Goal: Information Seeking & Learning: Learn about a topic

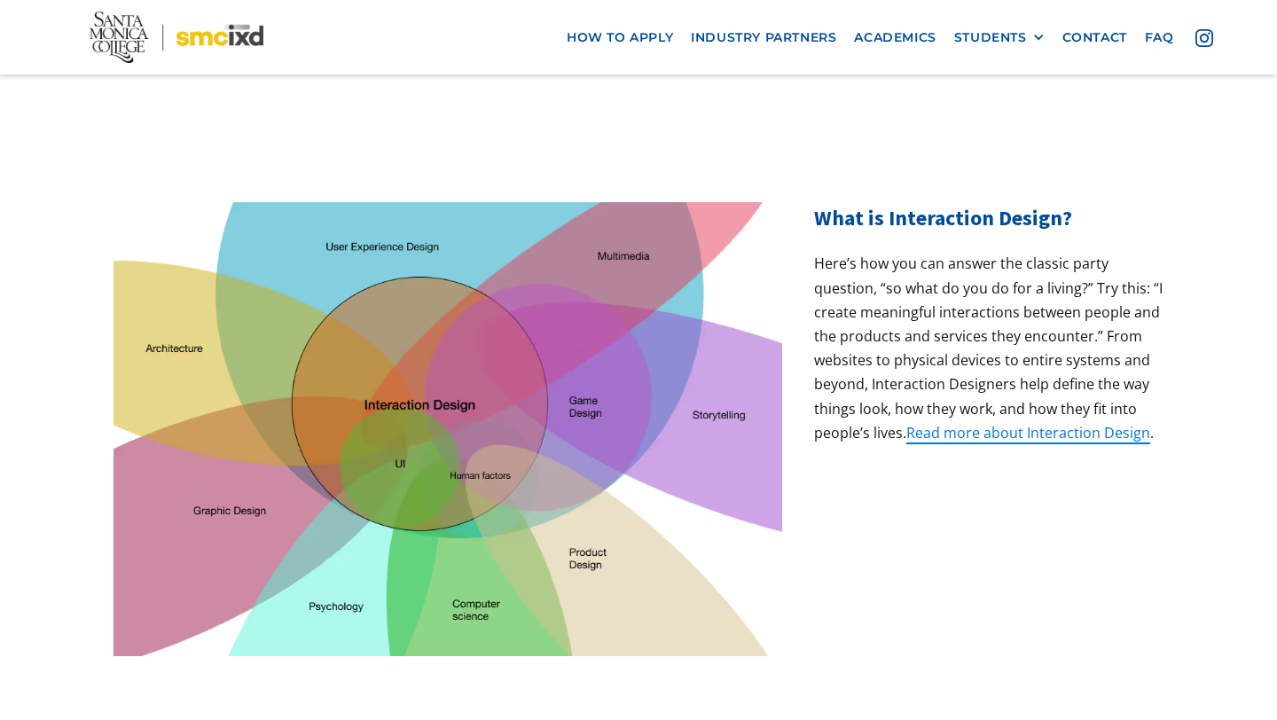
scroll to position [529, 0]
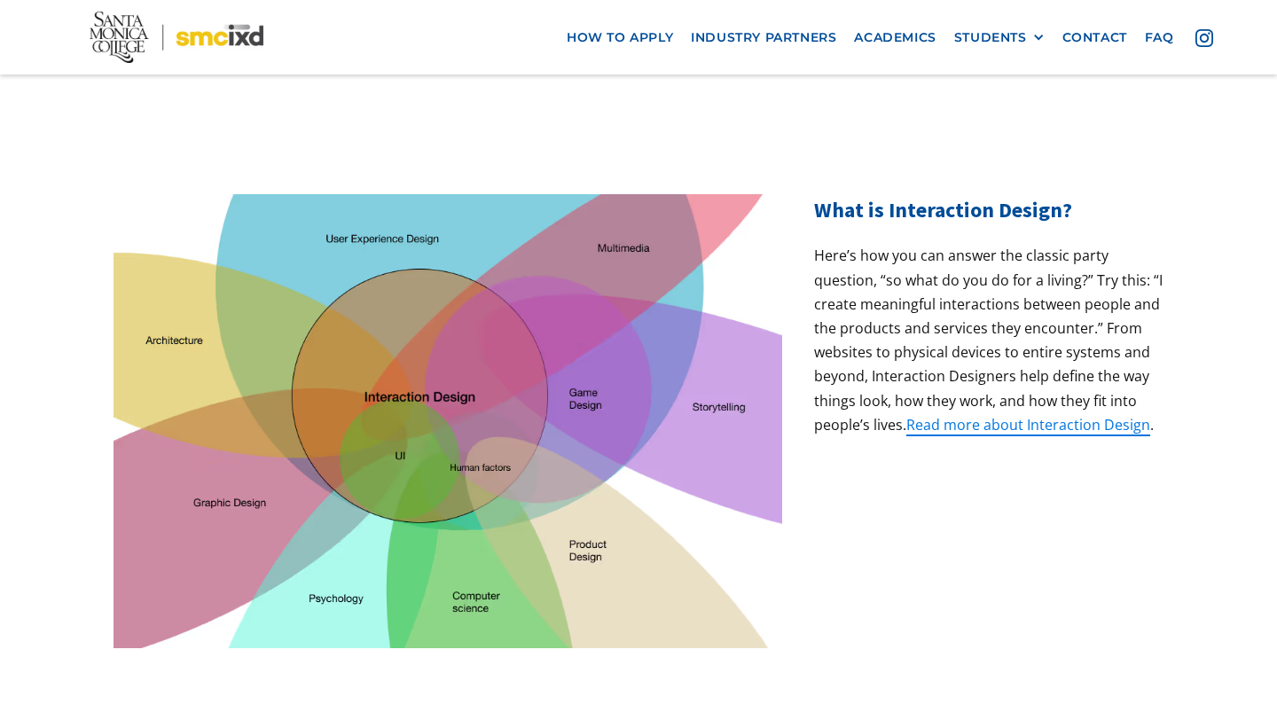
click at [983, 390] on p "Here’s how you can answer the classic party question, “so what do you do for a …" at bounding box center [988, 340] width 349 height 193
click at [883, 412] on div "What is Interaction Design? Here’s how you can answer the classic party questio…" at bounding box center [988, 421] width 349 height 454
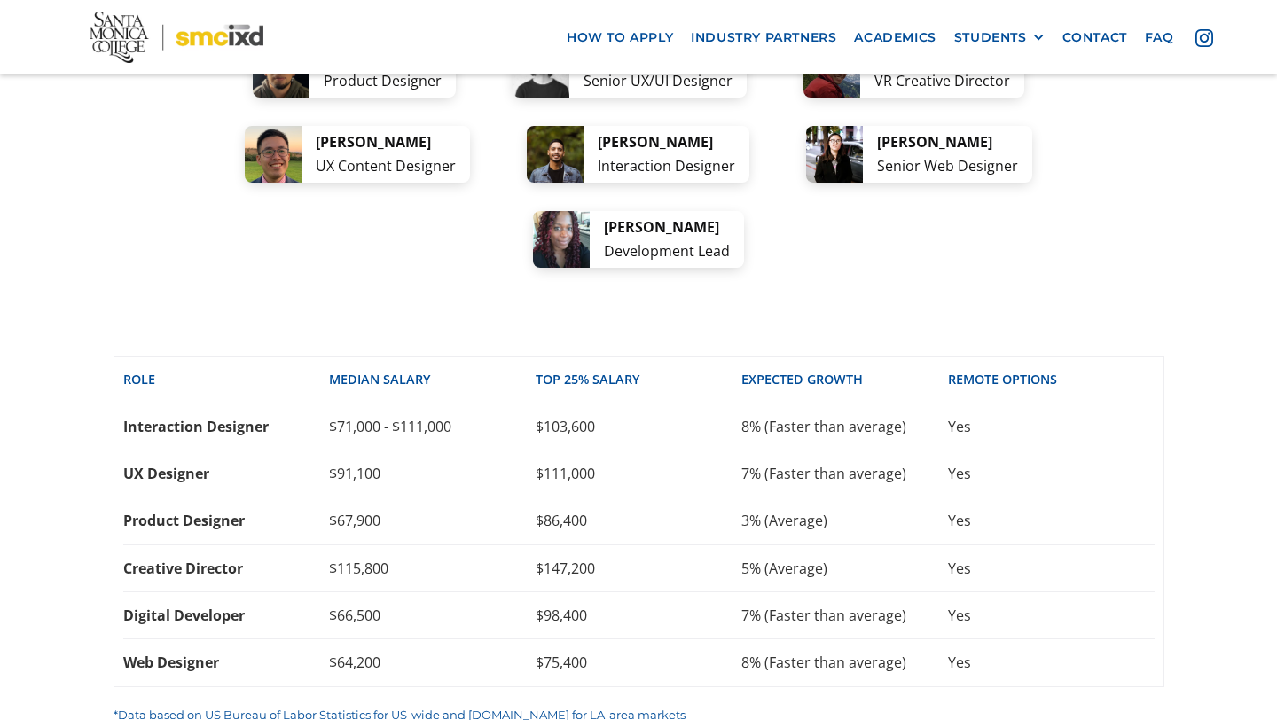
scroll to position [3733, 0]
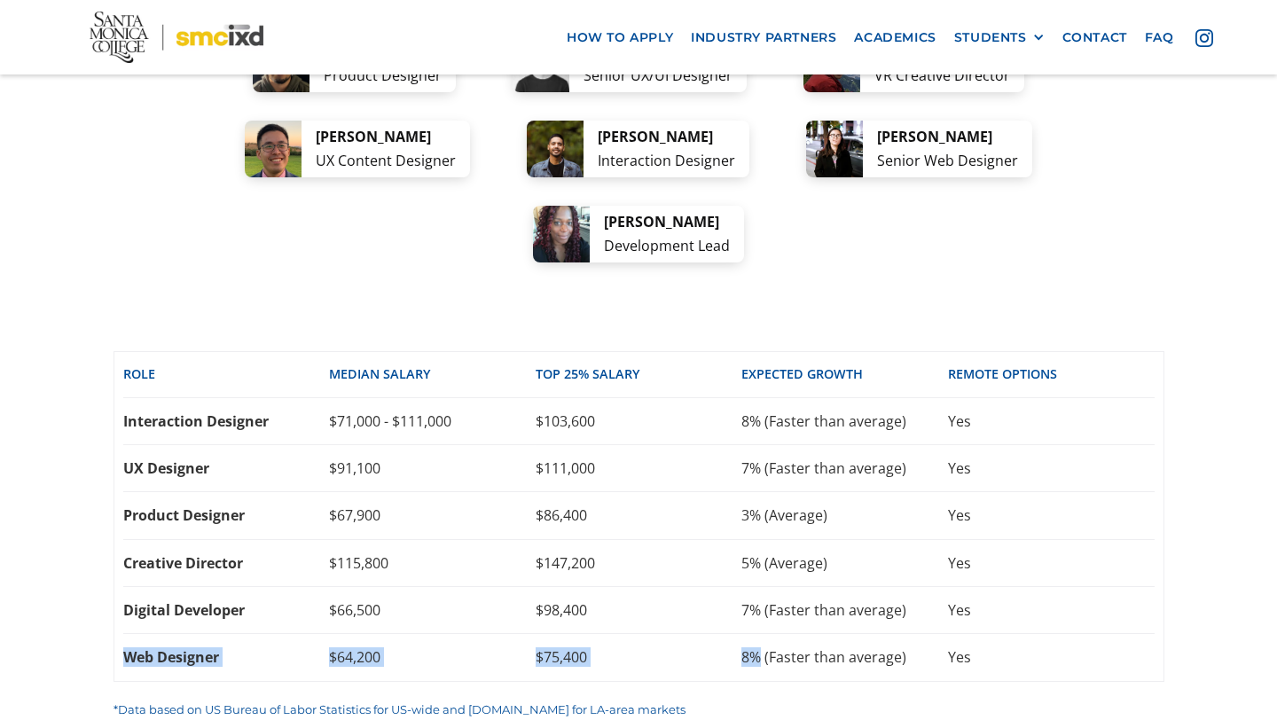
drag, startPoint x: 119, startPoint y: 527, endPoint x: 759, endPoint y: 535, distance: 640.2
click at [759, 535] on div "Role Median SALARY top 25% SALARY EXPECTED GROWTH REMOTE OPTIONS Interaction De…" at bounding box center [638, 516] width 1051 height 331
click at [78, 461] on div "career options A few ideas of where your new skills can take you: From tech com…" at bounding box center [638, 247] width 1277 height 1158
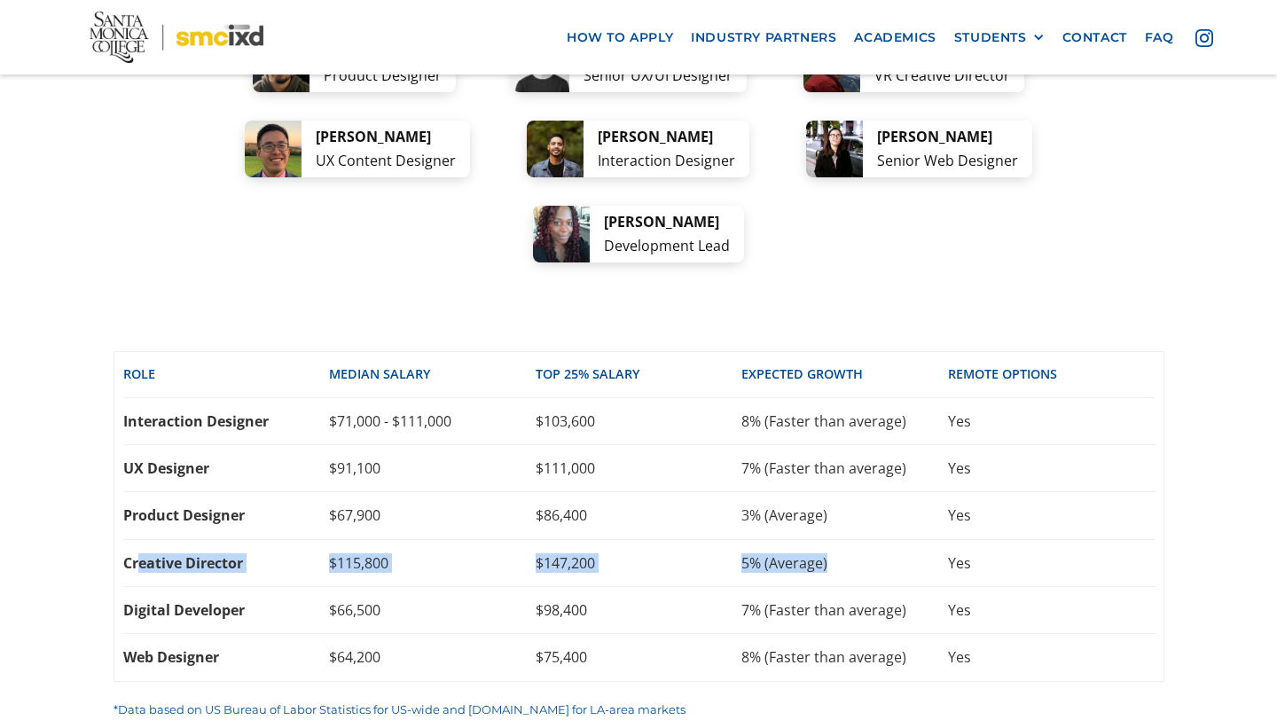
drag, startPoint x: 137, startPoint y: 432, endPoint x: 912, endPoint y: 433, distance: 775.8
click at [912, 540] on div "Creative Director $115,800 $147,200 5% (Average) Yes" at bounding box center [638, 563] width 1031 height 47
click at [287, 553] on div "Creative Director" at bounding box center [226, 563] width 207 height 20
drag, startPoint x: 195, startPoint y: 426, endPoint x: 668, endPoint y: 428, distance: 472.6
click at [668, 540] on div "Creative Director $115,800 $147,200 5% (Average) Yes" at bounding box center [638, 563] width 1031 height 47
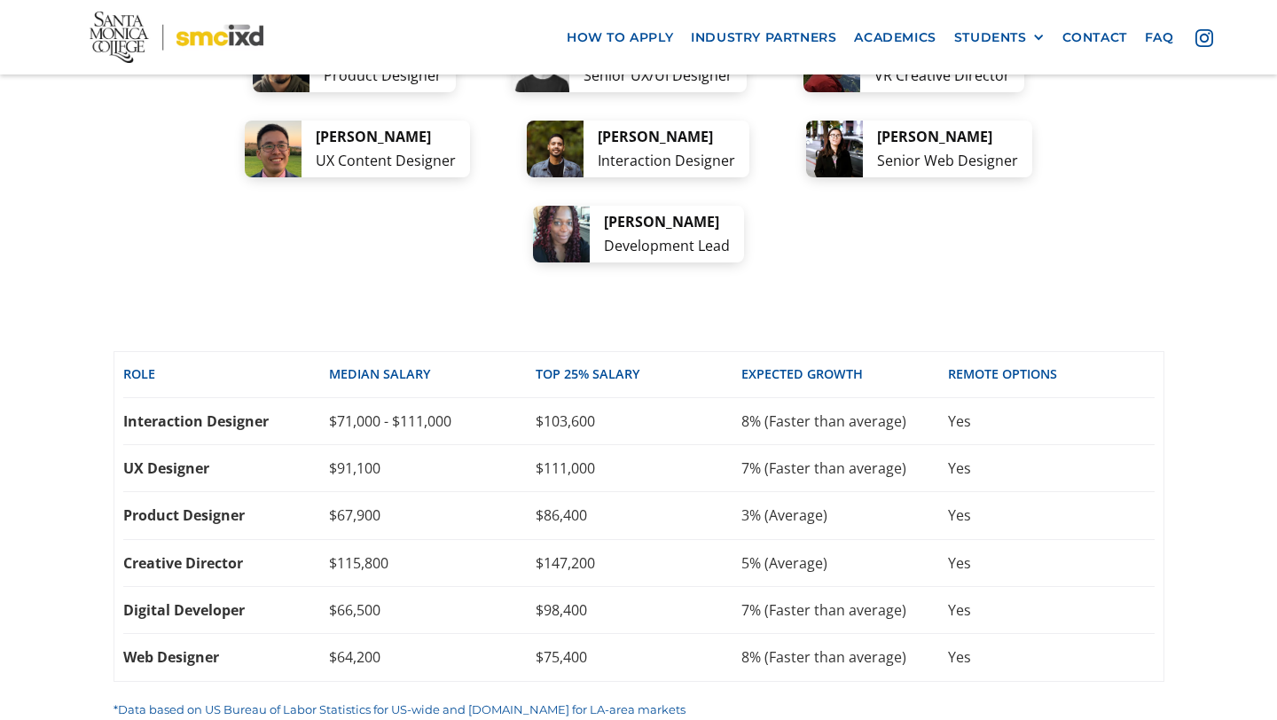
click at [54, 381] on div "career options A few ideas of where your new skills can take you: From tech com…" at bounding box center [638, 247] width 1277 height 1158
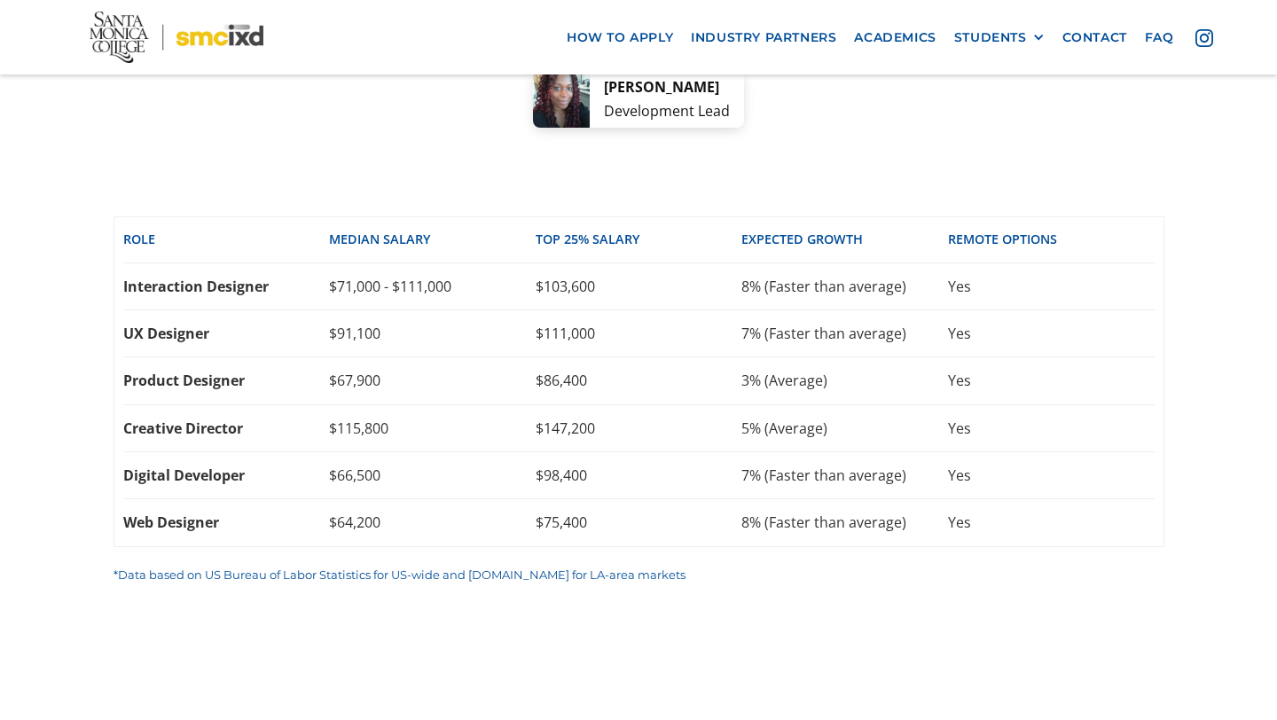
scroll to position [3823, 0]
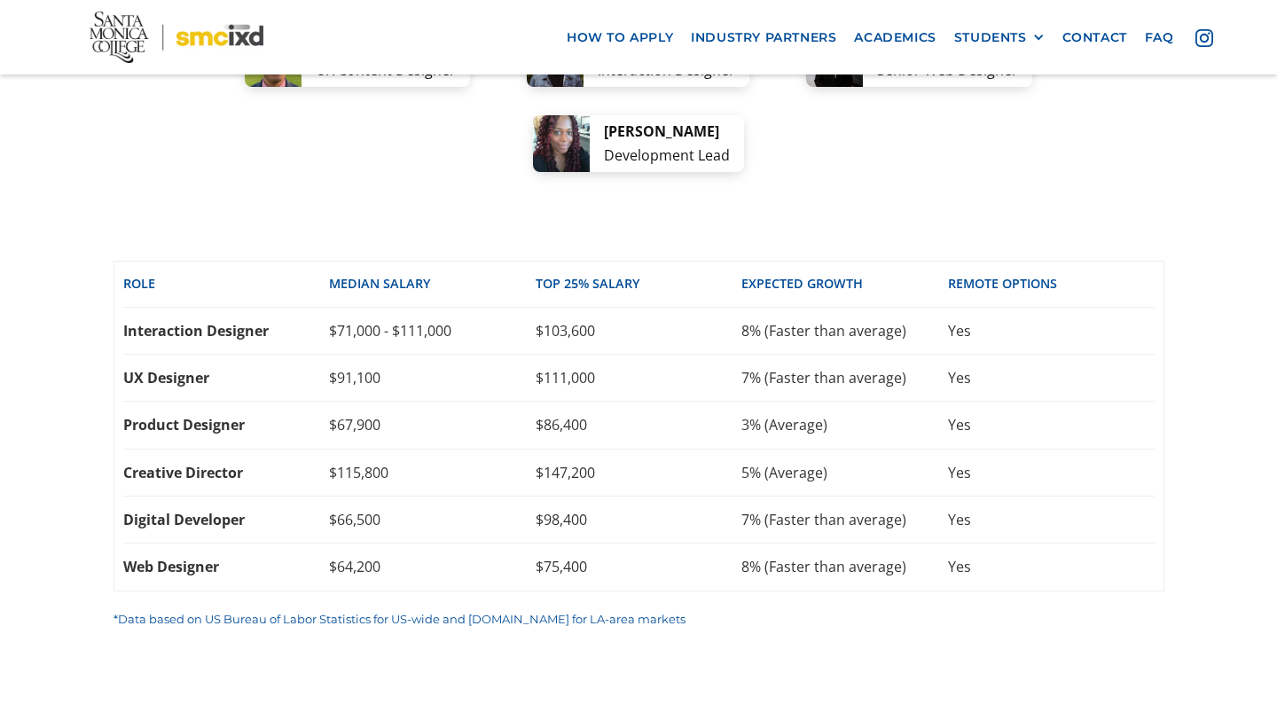
drag, startPoint x: 147, startPoint y: 233, endPoint x: 252, endPoint y: 233, distance: 104.6
click at [243, 355] on div "UX Designer $91,100 $111,000 7% (Faster than average) Yes" at bounding box center [638, 378] width 1031 height 47
drag, startPoint x: 178, startPoint y: 297, endPoint x: 340, endPoint y: 297, distance: 162.3
click at [317, 415] on div "Product Designer" at bounding box center [226, 425] width 207 height 20
click at [174, 463] on div "Creative Director" at bounding box center [226, 473] width 207 height 20
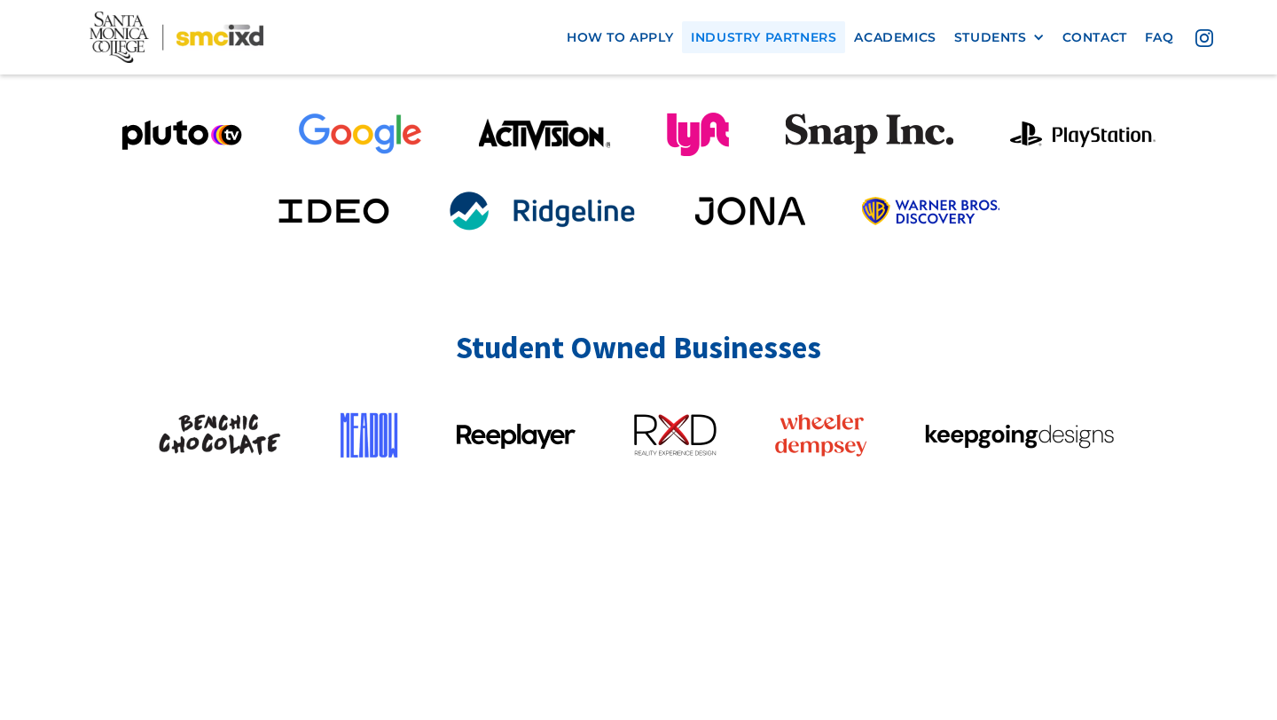
scroll to position [4278, 0]
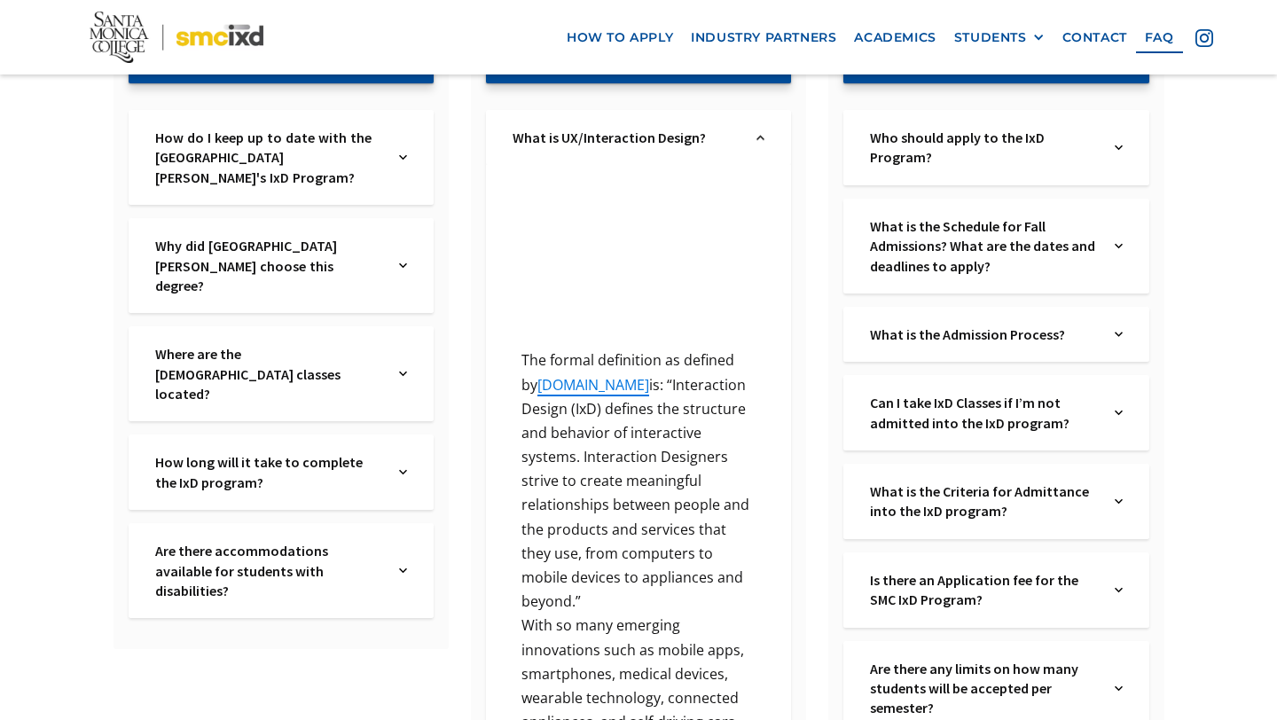
scroll to position [416, 0]
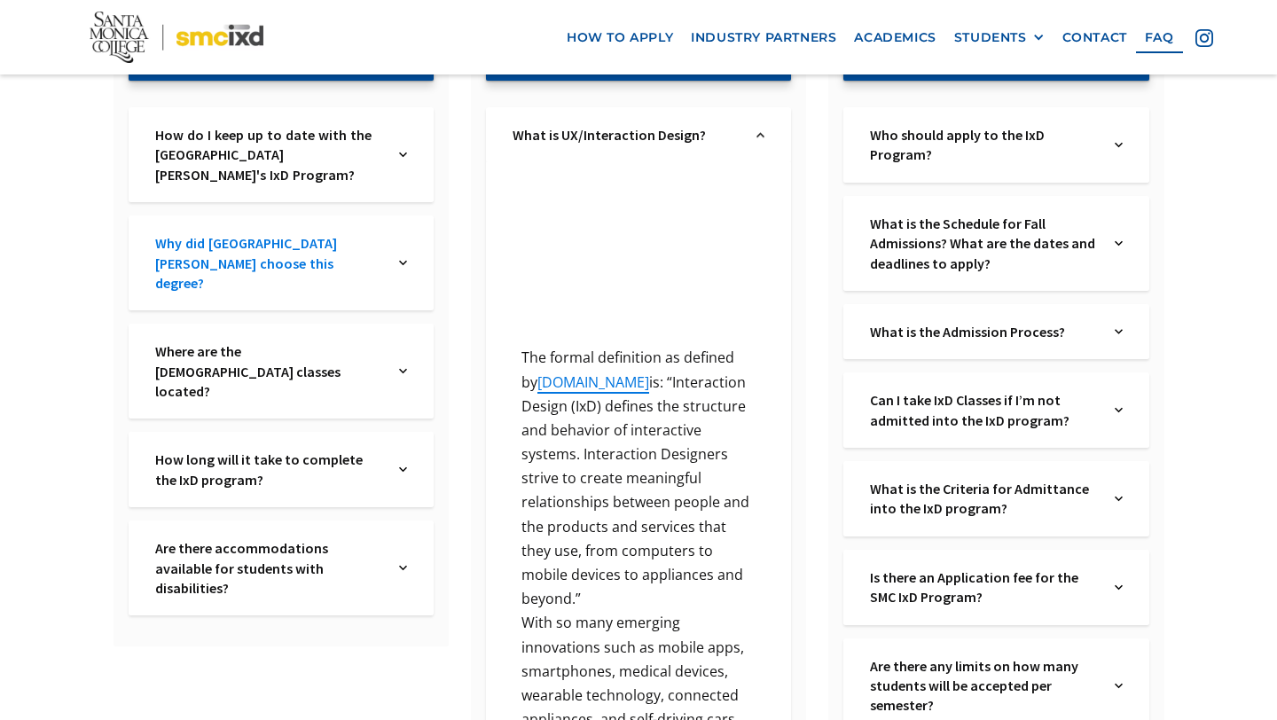
click at [202, 270] on link "Why did Santa Monica College choose this degree?" at bounding box center [268, 262] width 227 height 59
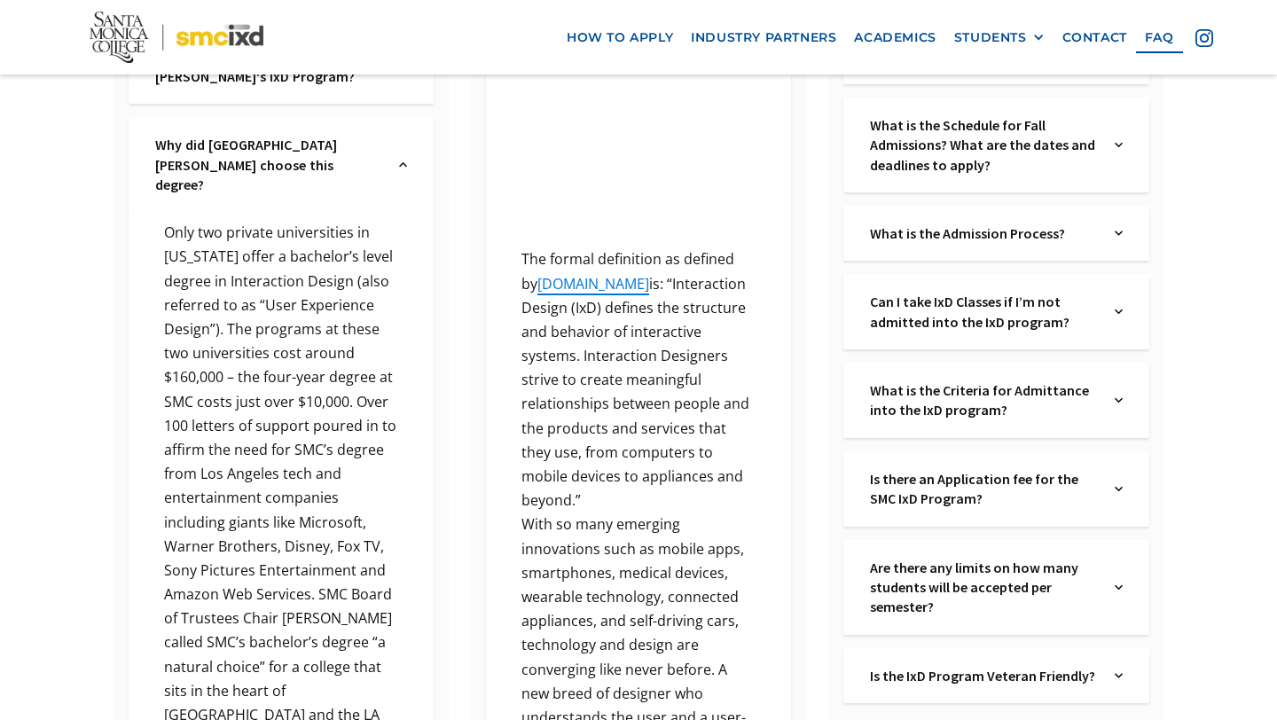
scroll to position [510, 0]
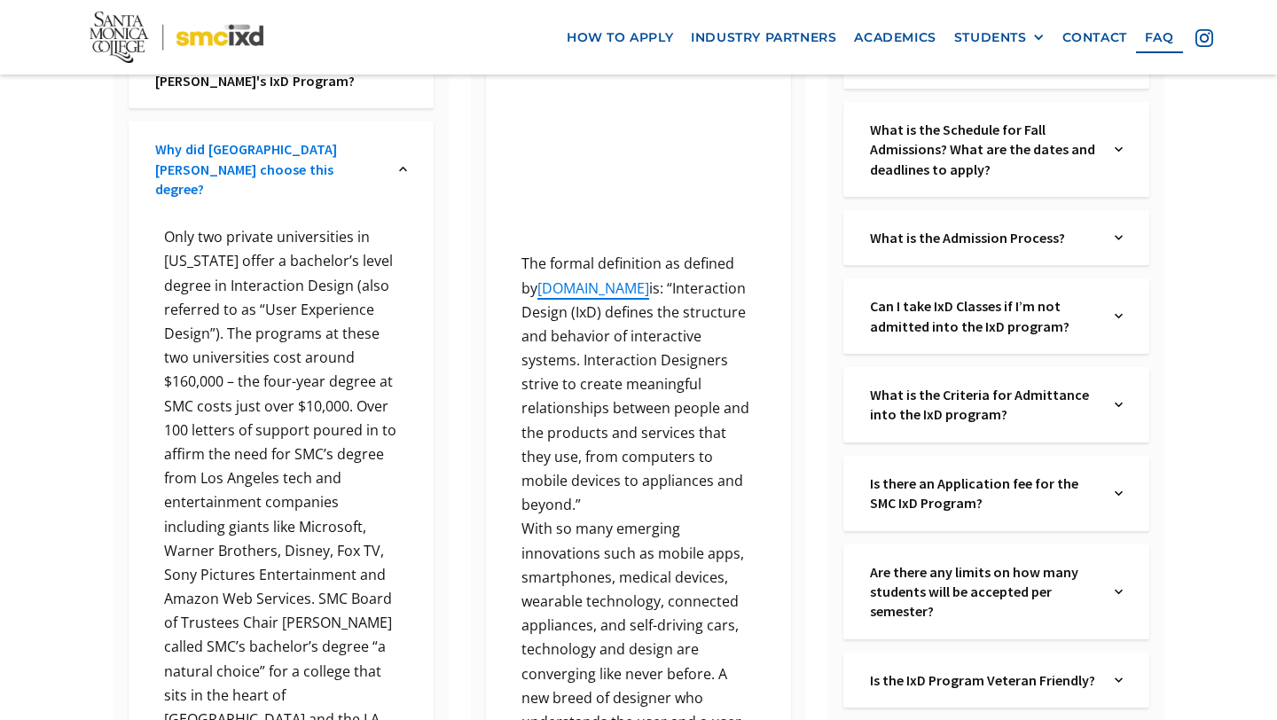
click at [229, 145] on link "Why did Santa Monica College choose this degree?" at bounding box center [268, 168] width 227 height 59
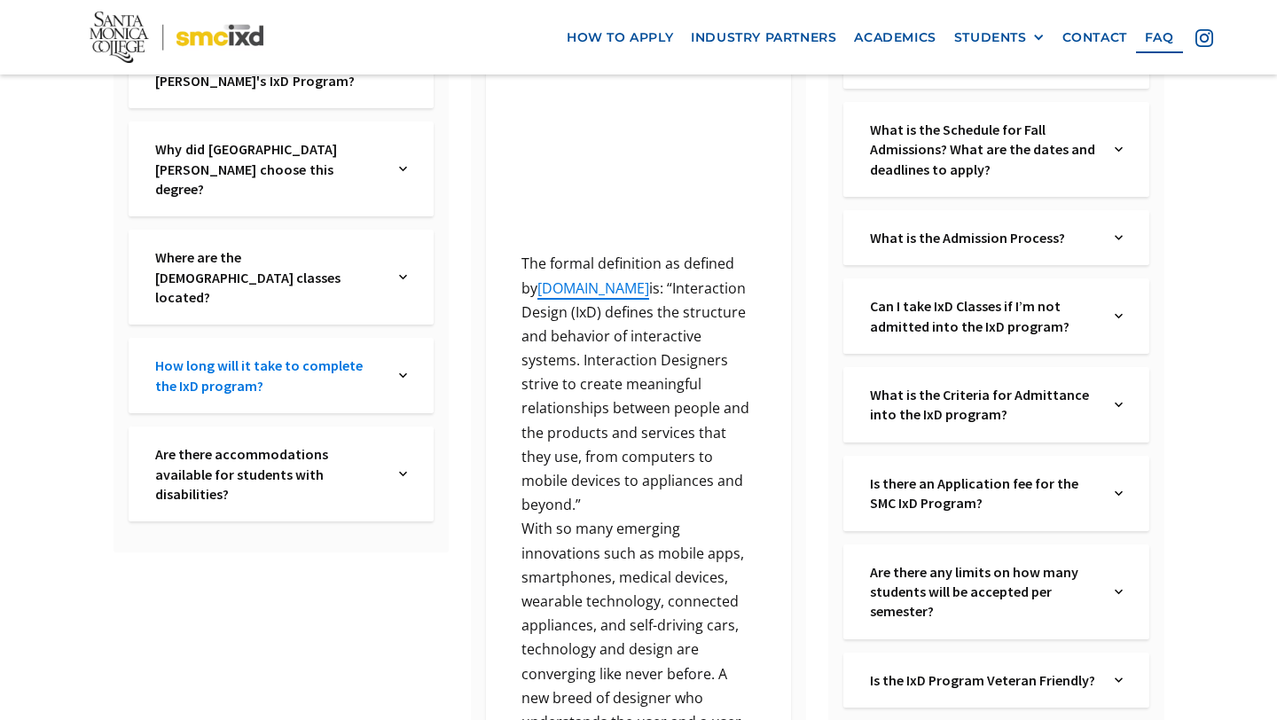
click at [174, 356] on link "How long will it take to complete the IxD program?" at bounding box center [268, 376] width 227 height 40
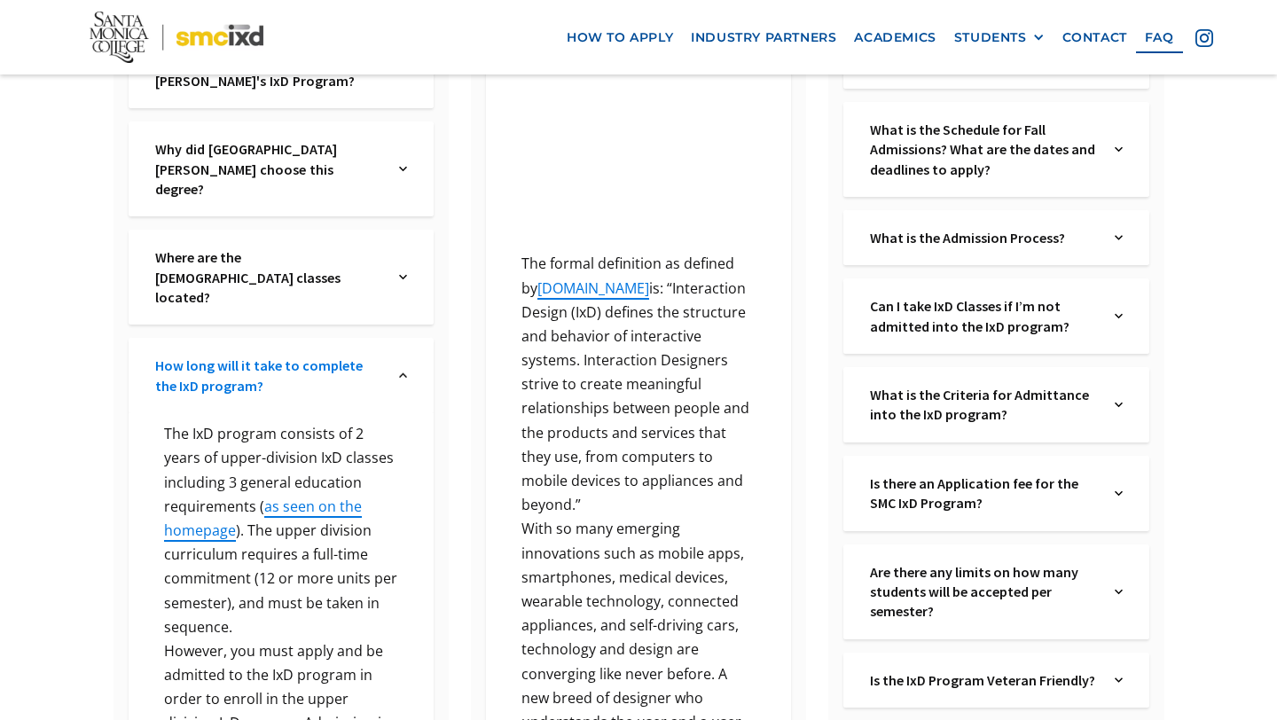
click at [174, 356] on link "How long will it take to complete the IxD program?" at bounding box center [268, 376] width 227 height 40
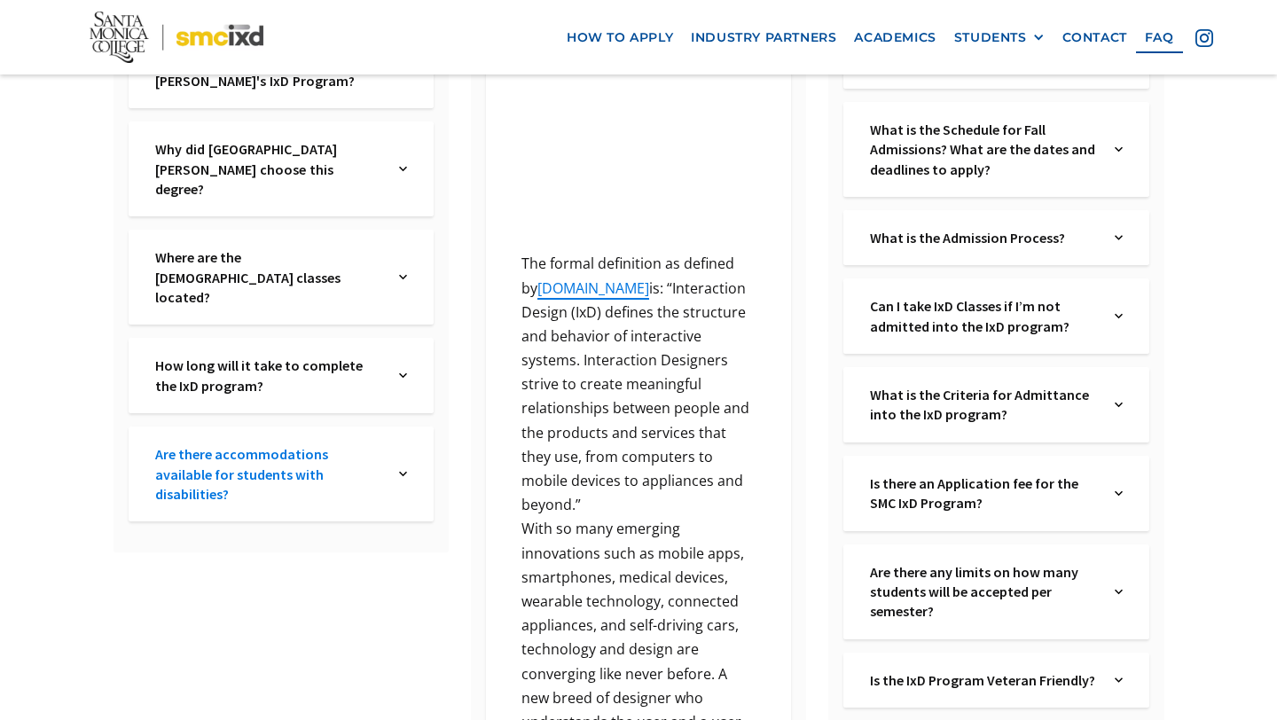
click at [193, 444] on link "Are there accommodations available for students with disabilities?" at bounding box center [268, 473] width 227 height 59
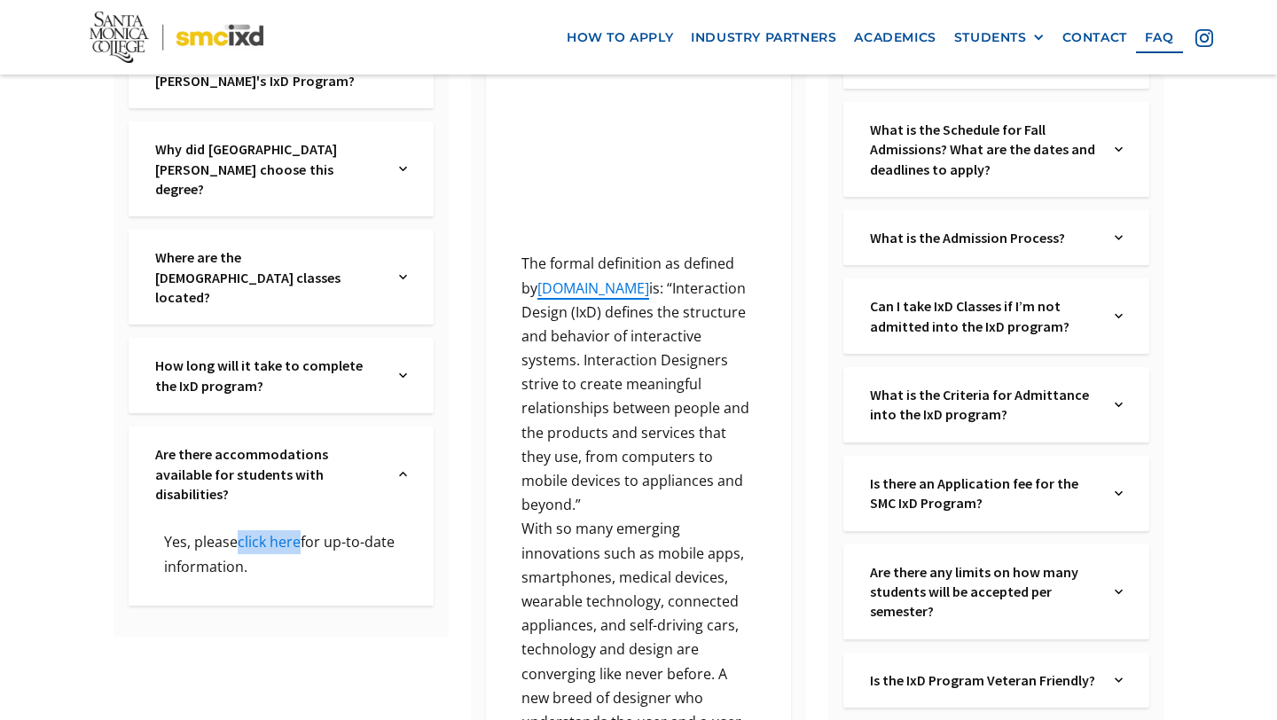
drag, startPoint x: 260, startPoint y: 462, endPoint x: 236, endPoint y: 420, distance: 48.1
click at [236, 426] on div "Are there accommodations available for students with disabilities? Text Link Ye…" at bounding box center [281, 515] width 305 height 179
click at [241, 444] on link "Are there accommodations available for students with disabilities?" at bounding box center [268, 473] width 227 height 59
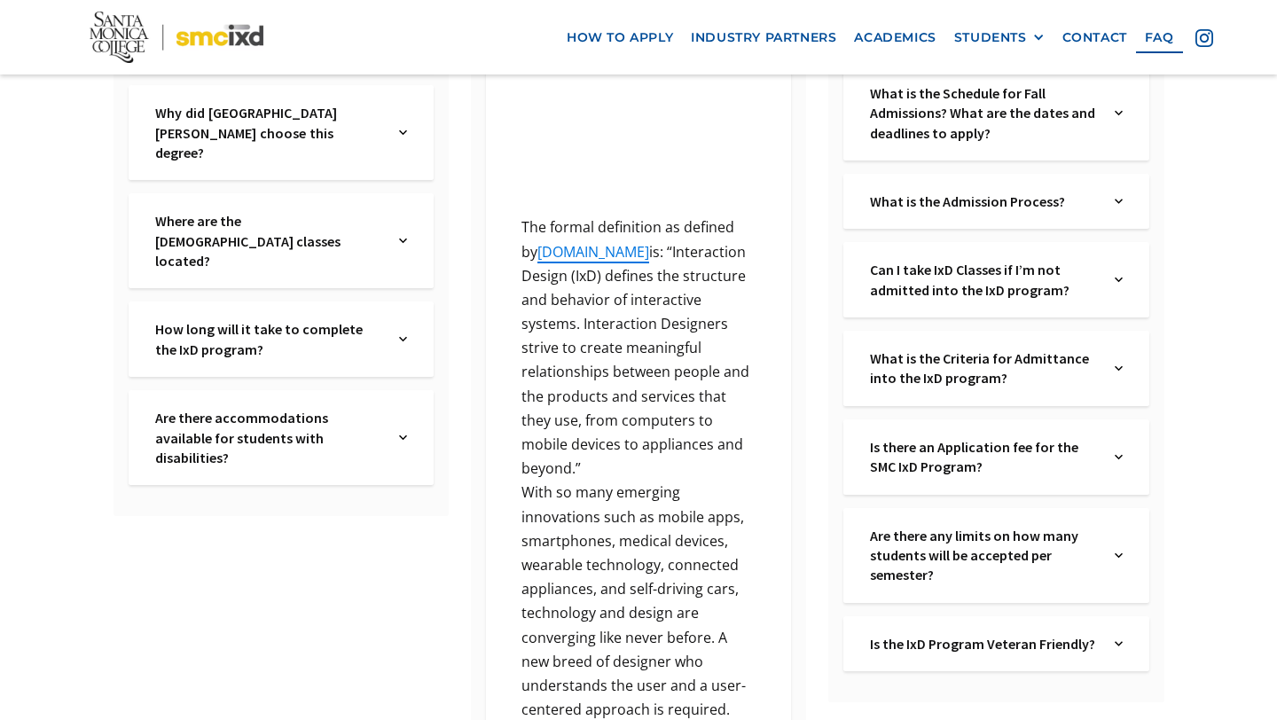
scroll to position [98, 0]
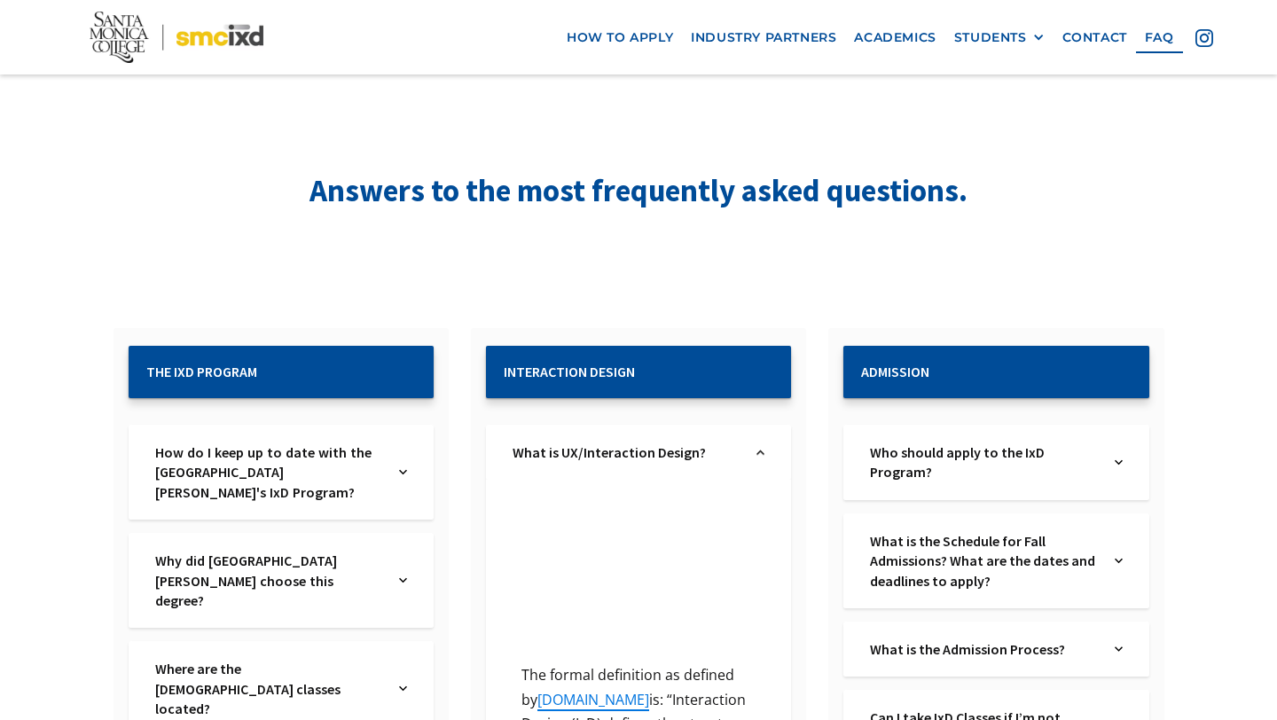
click at [748, 450] on div "What is UX/Interaction Design? Text Link" at bounding box center [638, 452] width 305 height 55
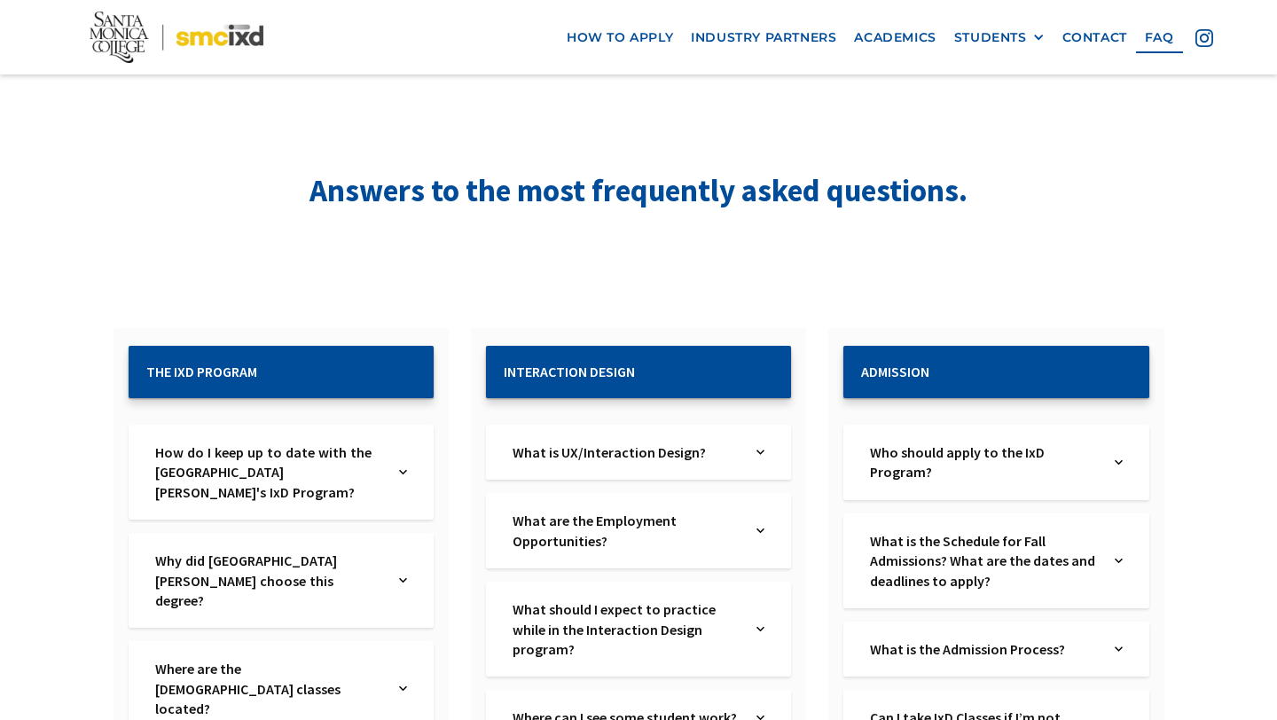
click at [748, 450] on div "What is UX/Interaction Design? Text Link" at bounding box center [638, 452] width 305 height 55
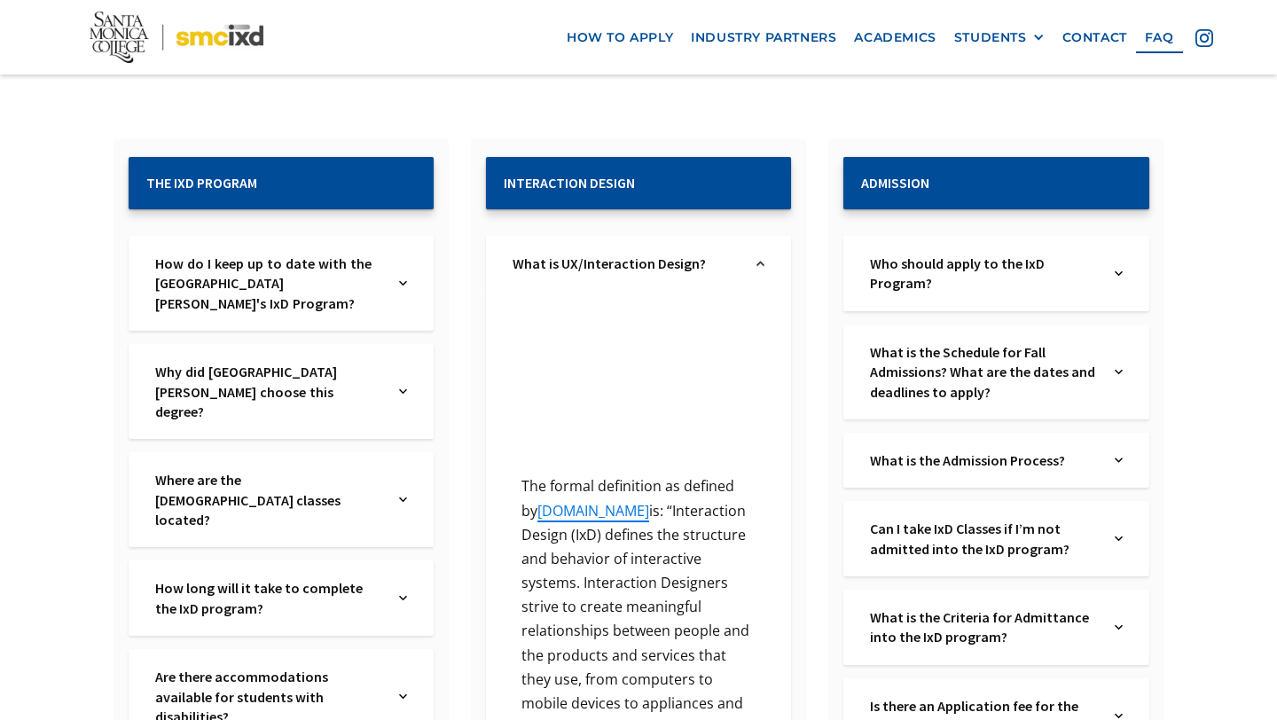
scroll to position [275, 0]
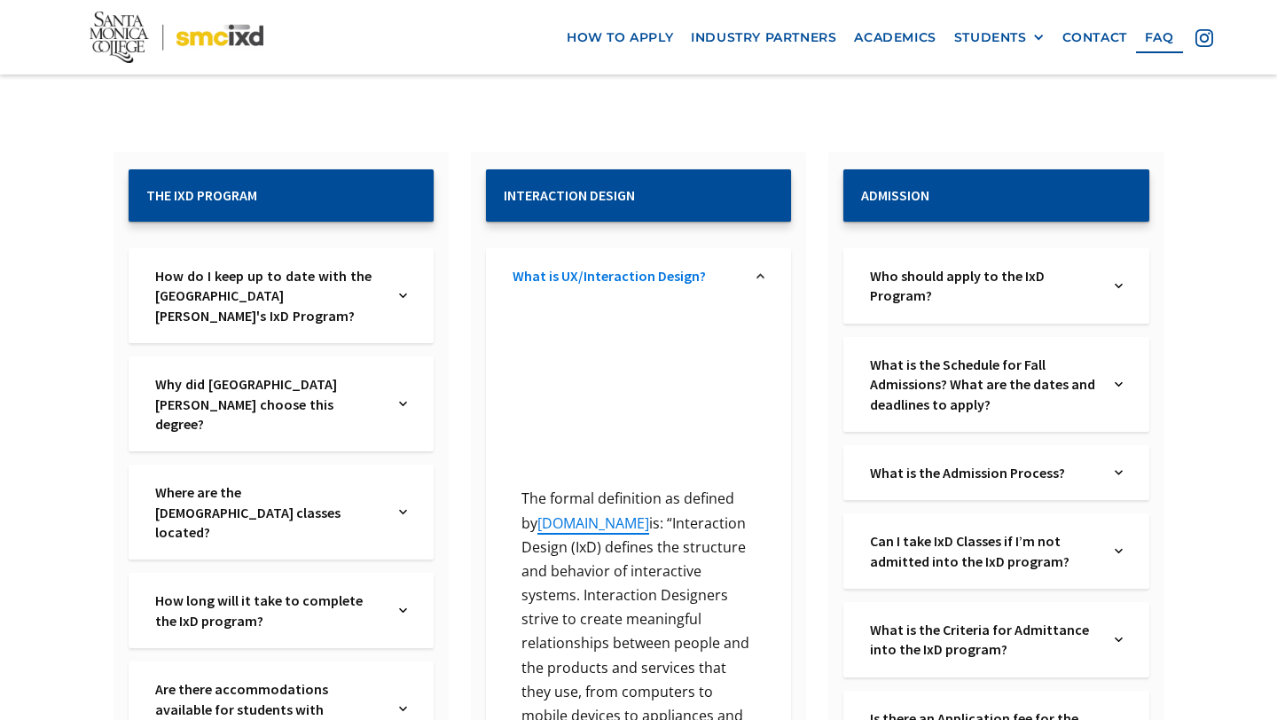
click at [697, 267] on link "What is UX/Interaction Design?" at bounding box center [625, 276] width 227 height 20
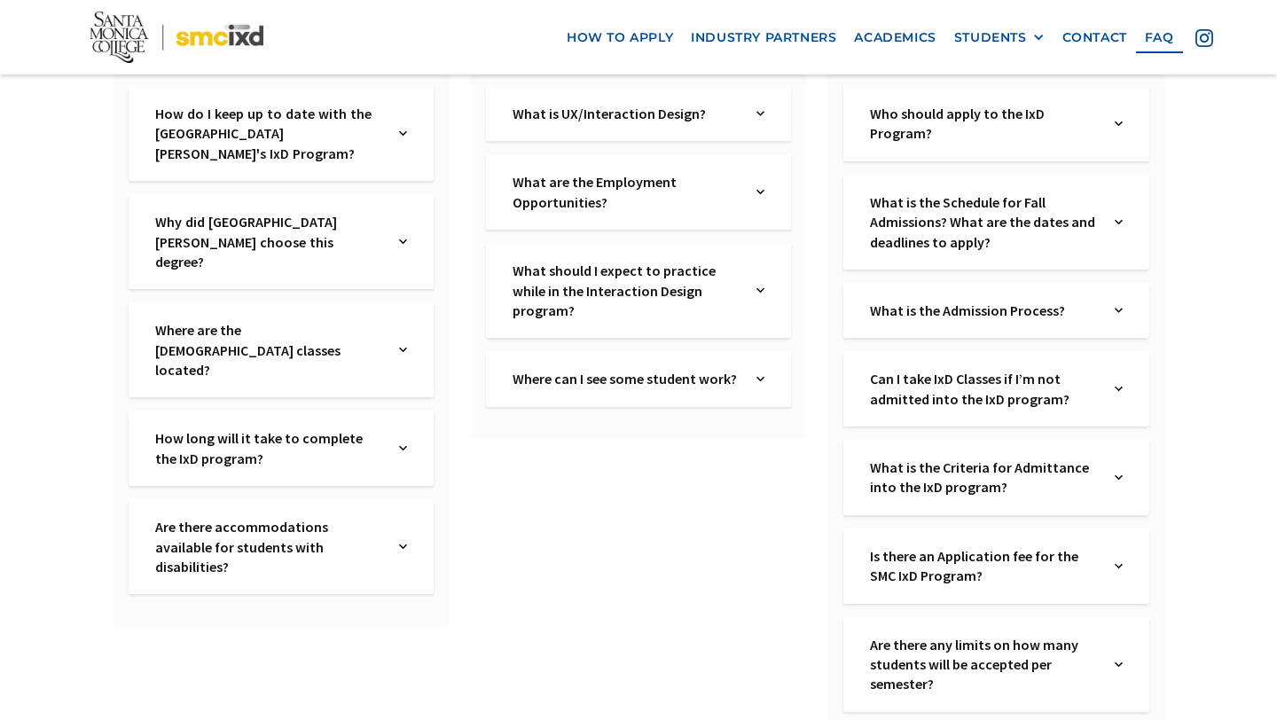
scroll to position [419, 0]
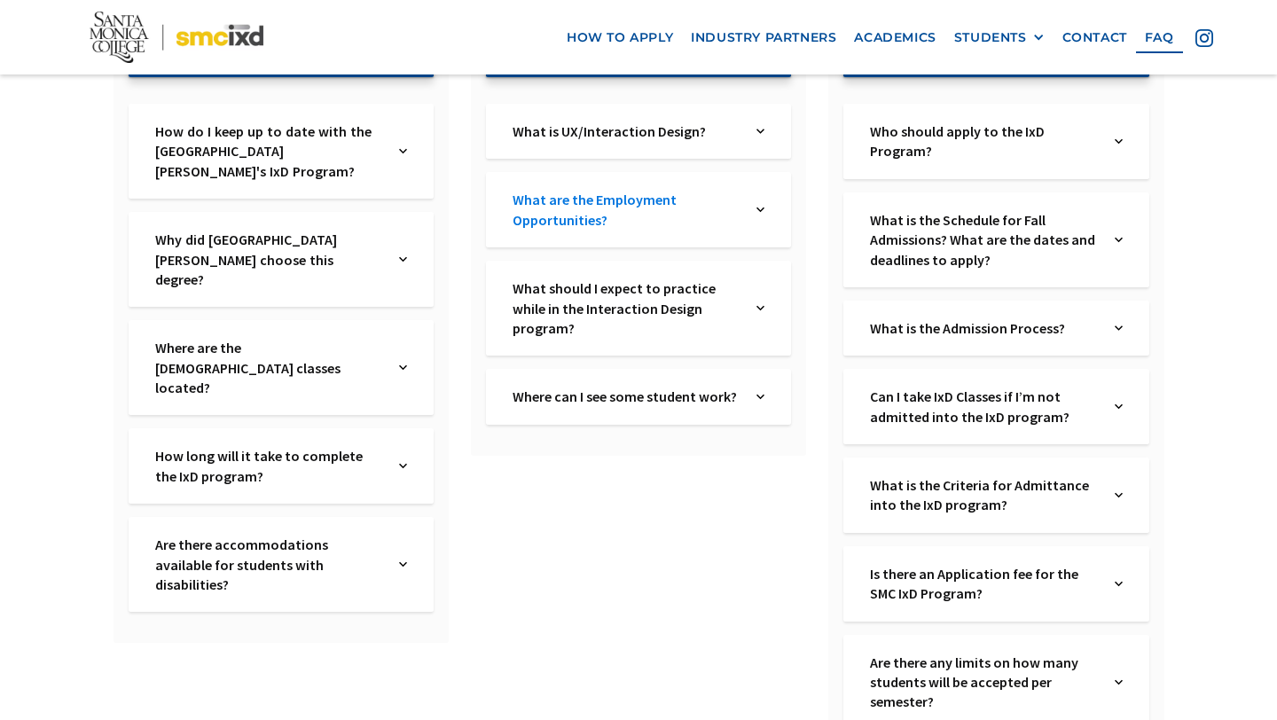
click at [732, 197] on link "What are the Employment Opportunities?" at bounding box center [625, 210] width 227 height 40
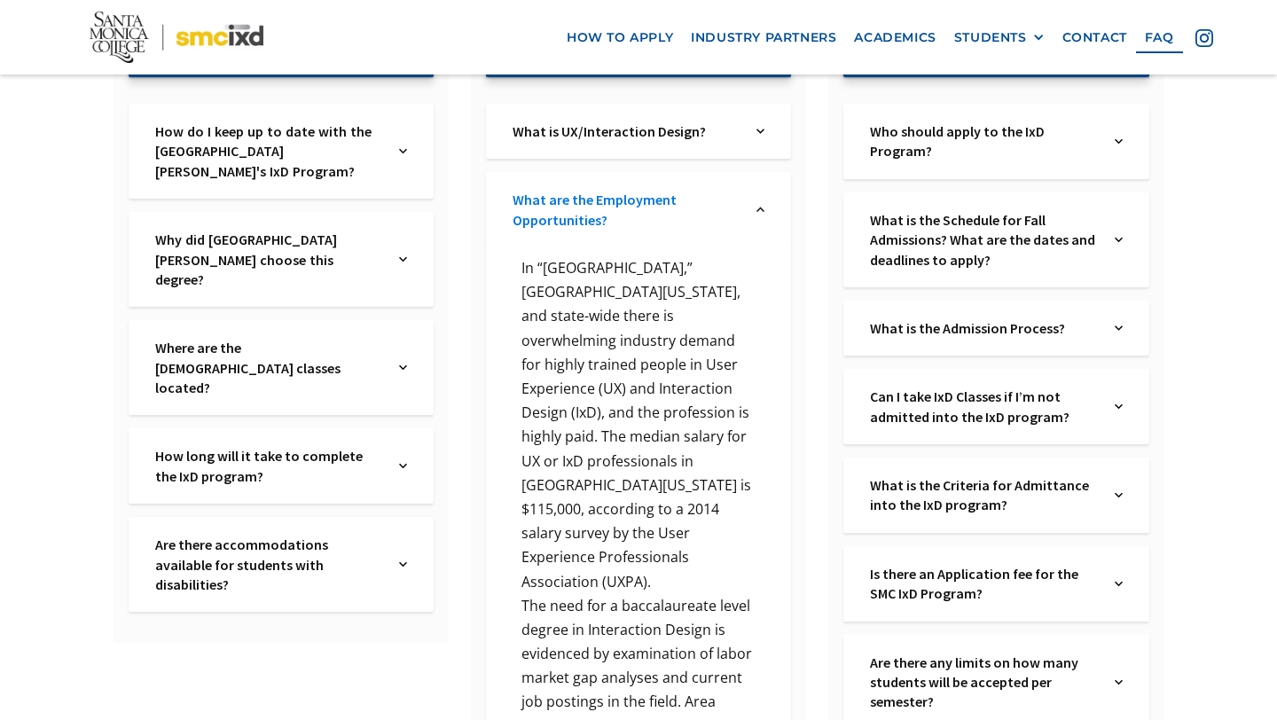
click at [732, 197] on link "What are the Employment Opportunities?" at bounding box center [625, 210] width 227 height 40
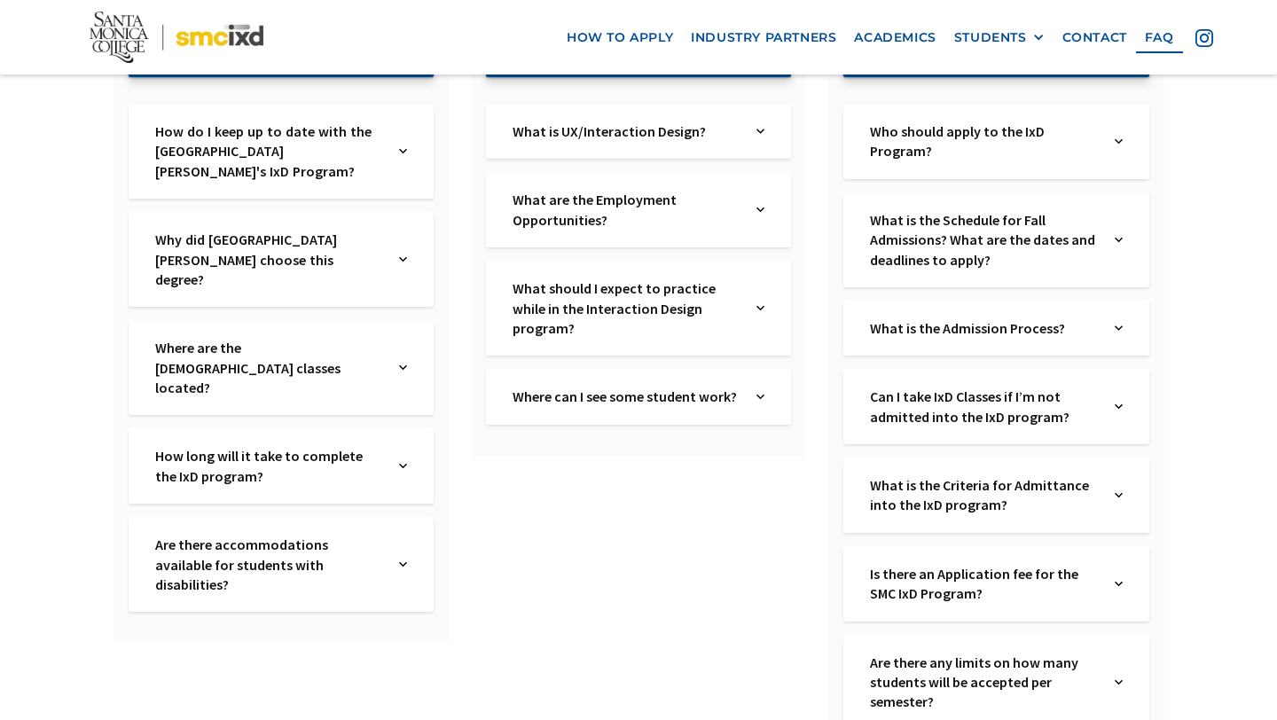
click at [761, 319] on img at bounding box center [760, 307] width 8 height 59
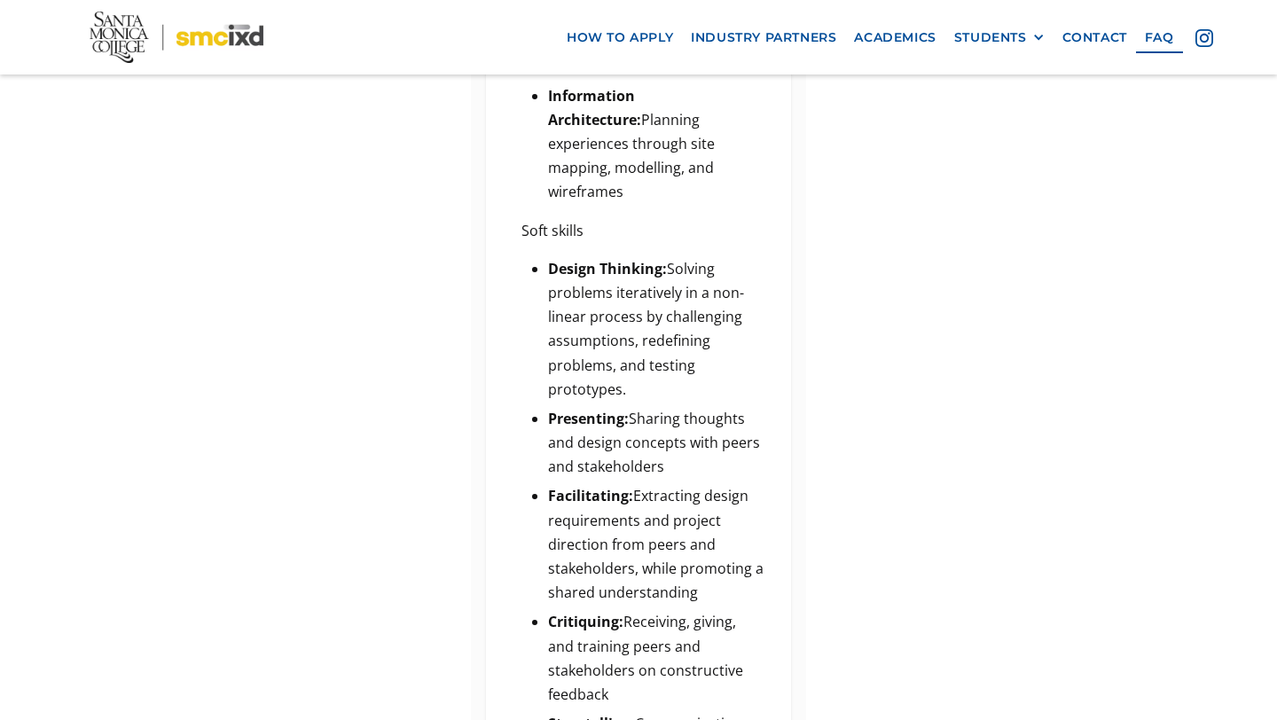
scroll to position [216, 0]
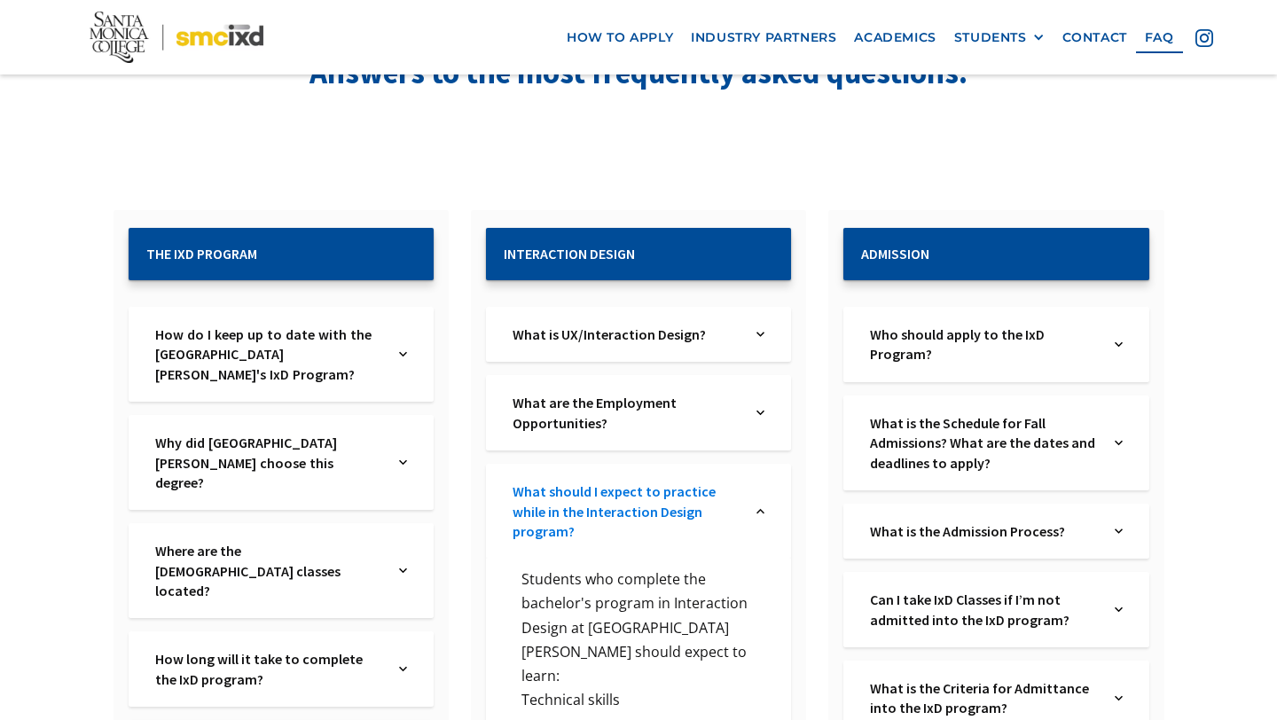
click at [734, 520] on link "What should I expect to practice while in the Interaction Design program?" at bounding box center [625, 510] width 227 height 59
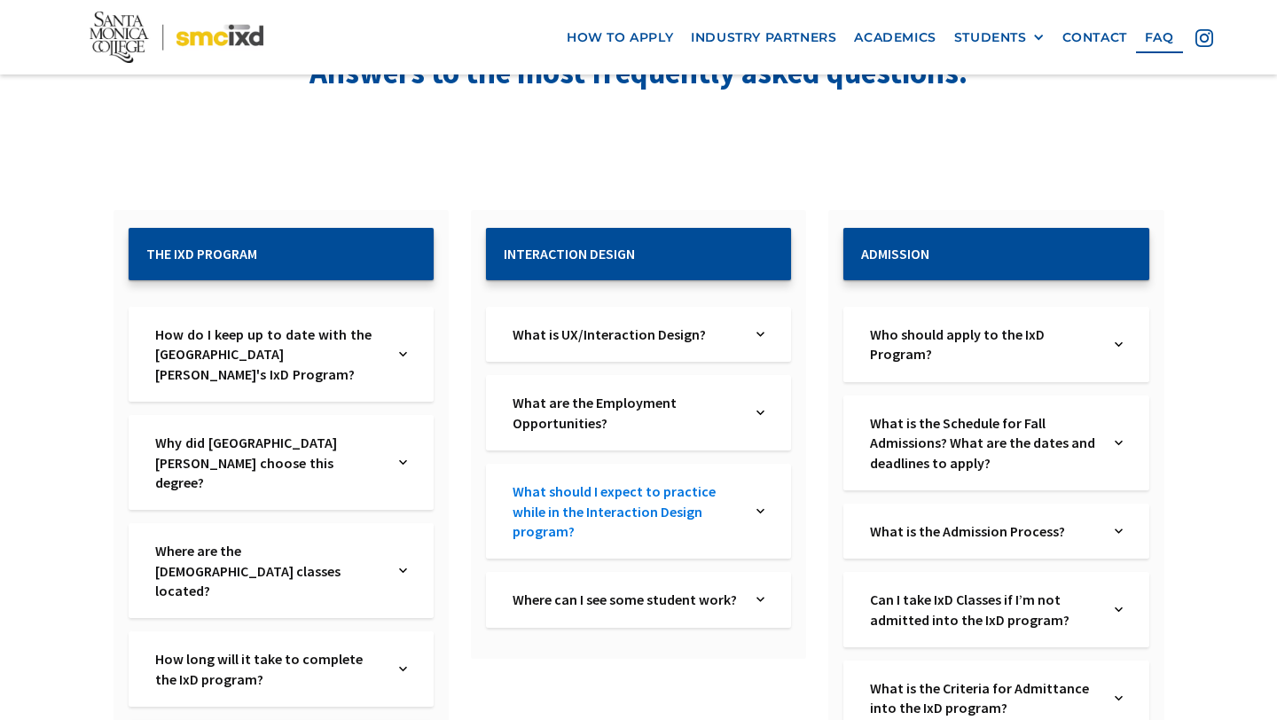
click at [734, 520] on link "What should I expect to practice while in the Interaction Design program?" at bounding box center [625, 510] width 227 height 59
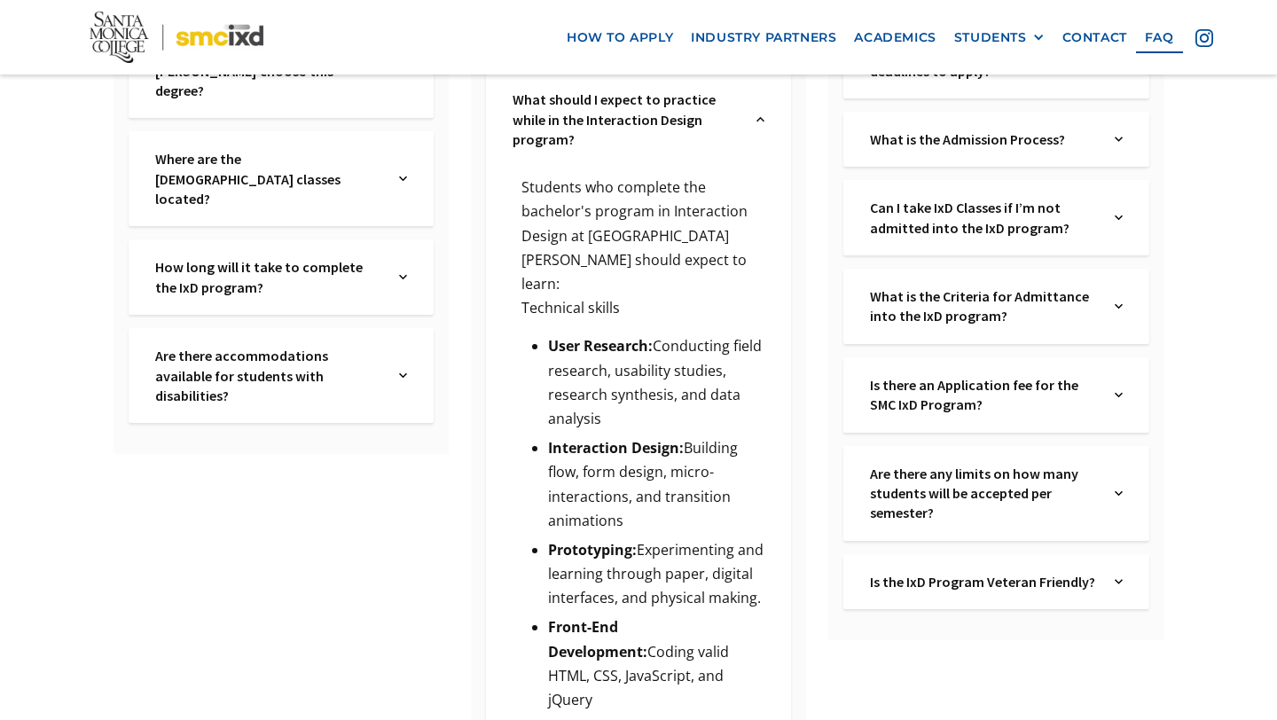
scroll to position [491, 0]
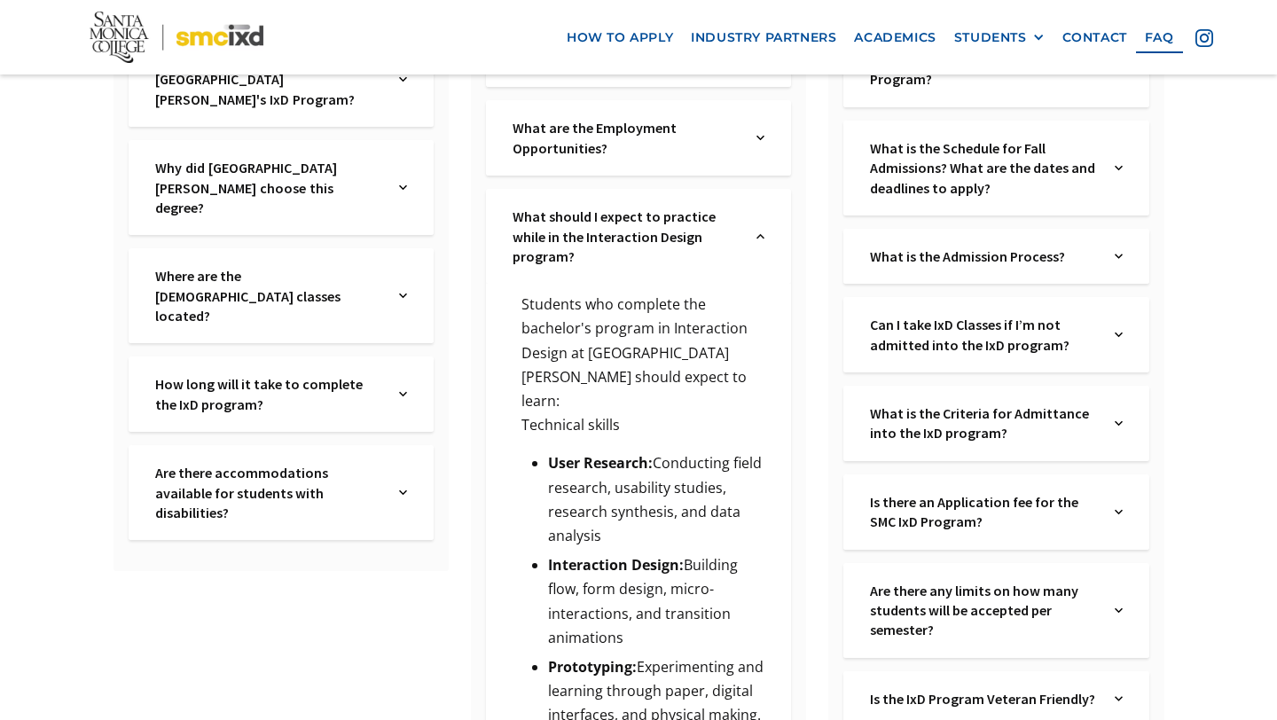
click at [752, 233] on div "What should I expect to practice while in the Interaction Design program? Text …" at bounding box center [638, 236] width 305 height 95
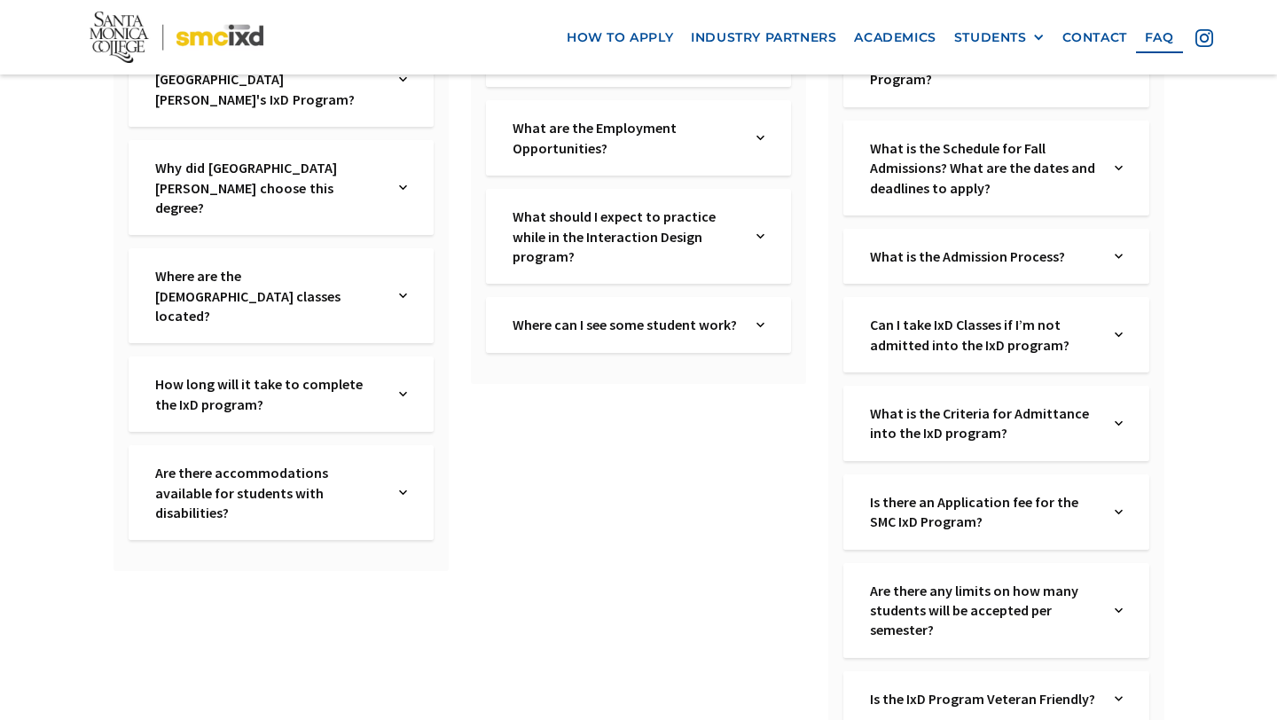
click at [776, 319] on div "Where can I see some student work? Text Link" at bounding box center [638, 324] width 305 height 55
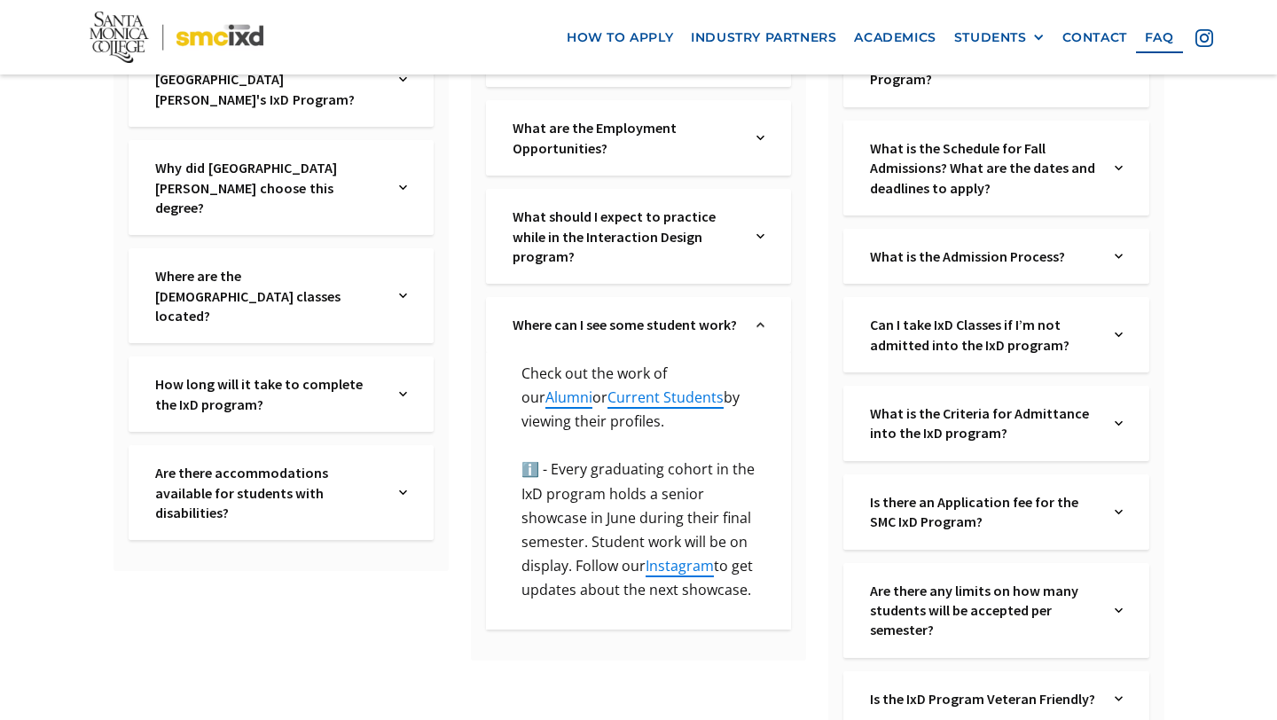
click at [776, 319] on div "Where can I see some student work? Text Link" at bounding box center [638, 324] width 305 height 55
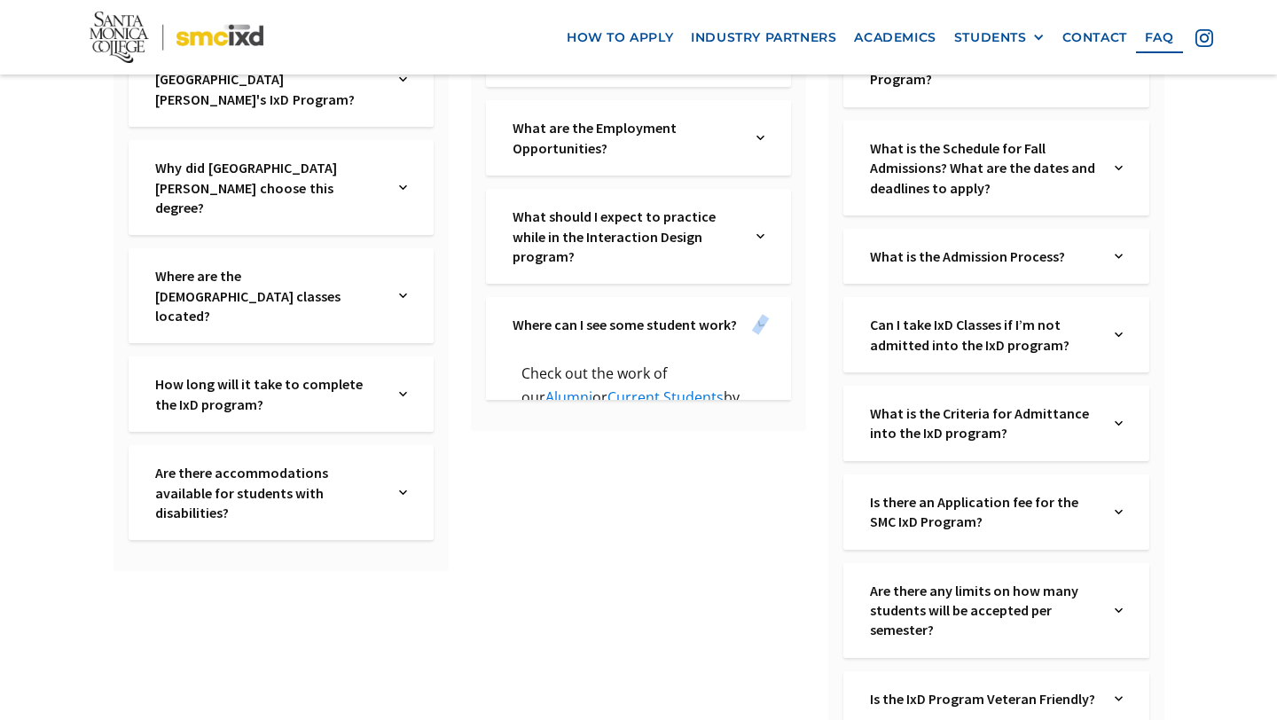
click at [776, 319] on div "Where can I see some student work? Text Link" at bounding box center [638, 324] width 305 height 55
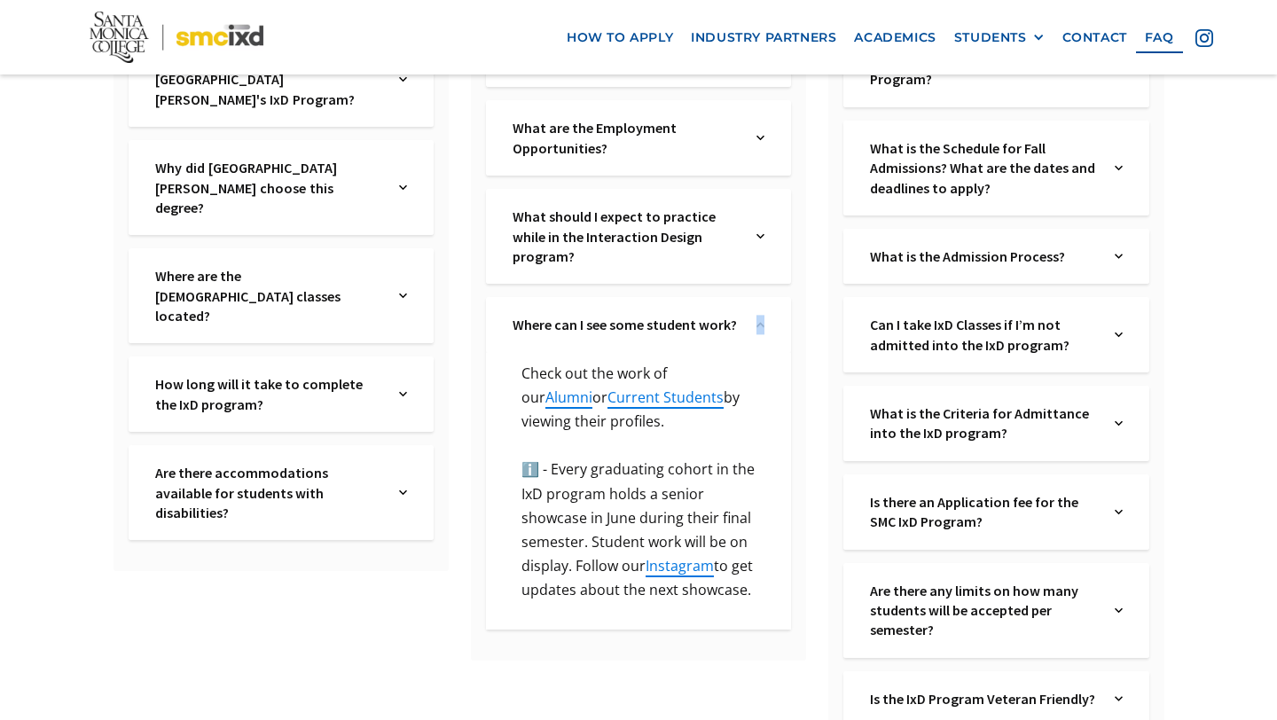
click at [776, 319] on div "Where can I see some student work? Text Link" at bounding box center [638, 324] width 305 height 55
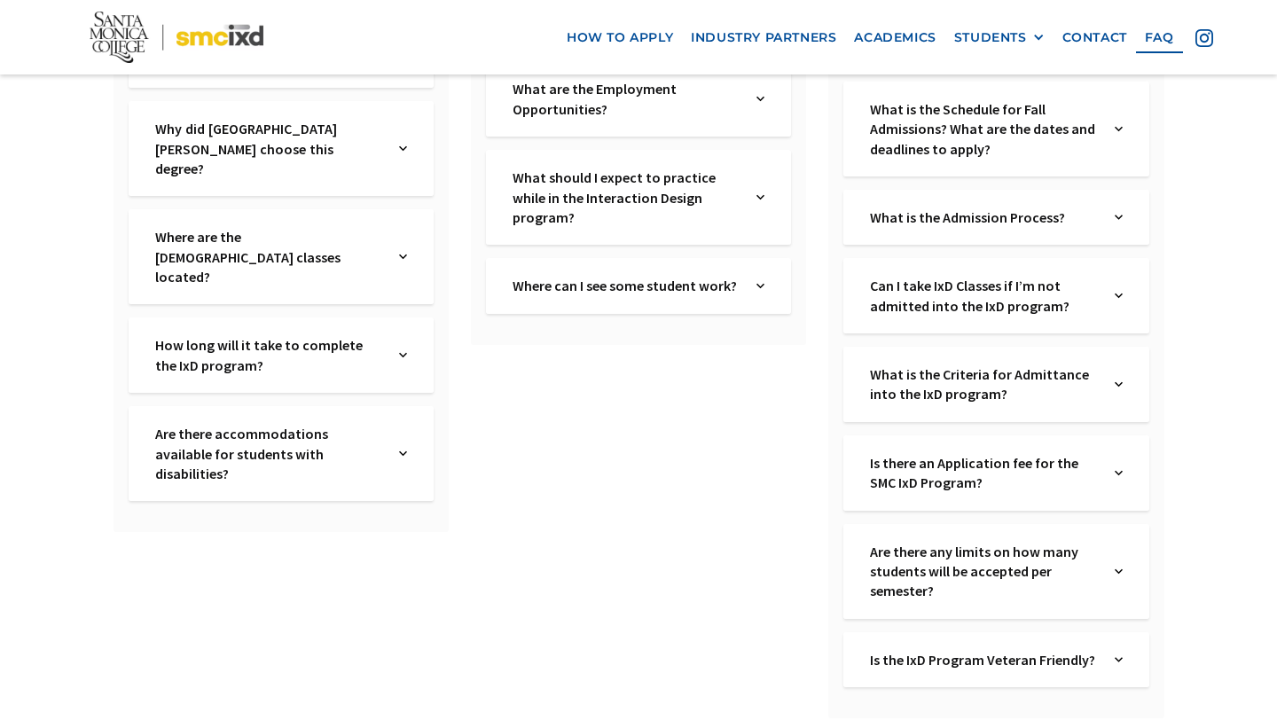
scroll to position [0, 0]
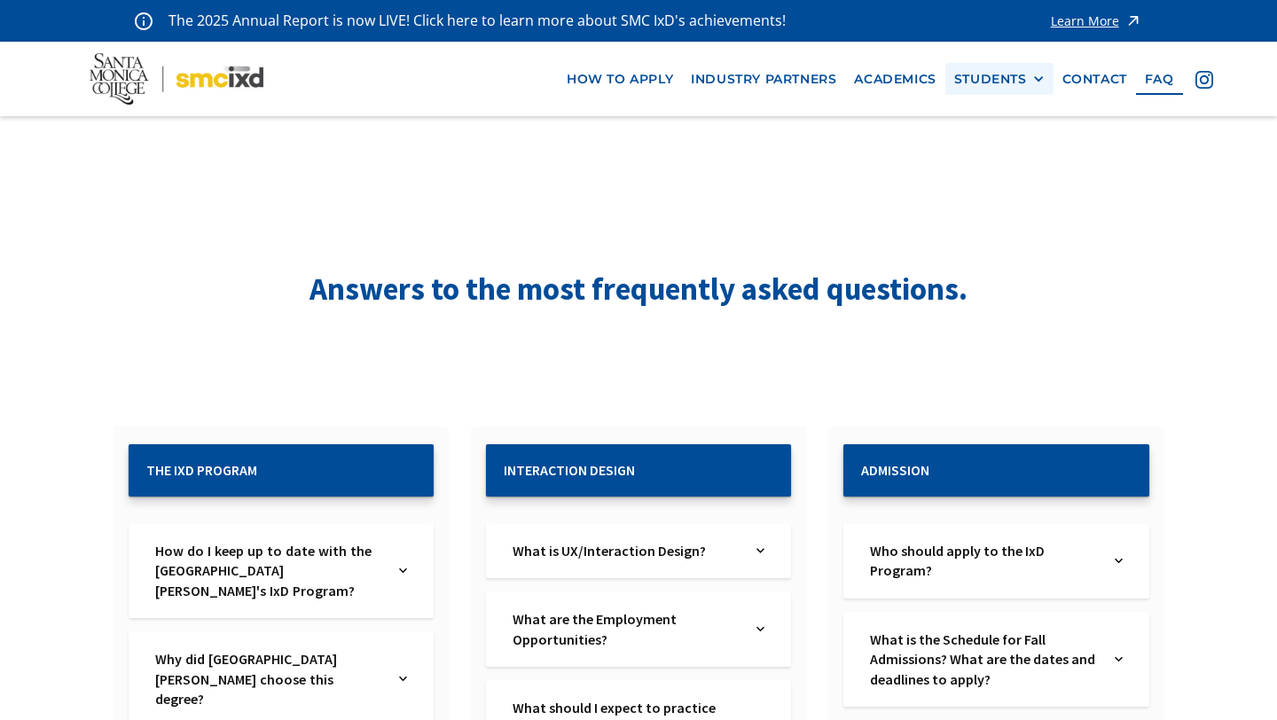
click at [1026, 82] on div "STUDENTS" at bounding box center [990, 79] width 73 height 15
click at [1017, 138] on link "Current Students" at bounding box center [1034, 144] width 160 height 33
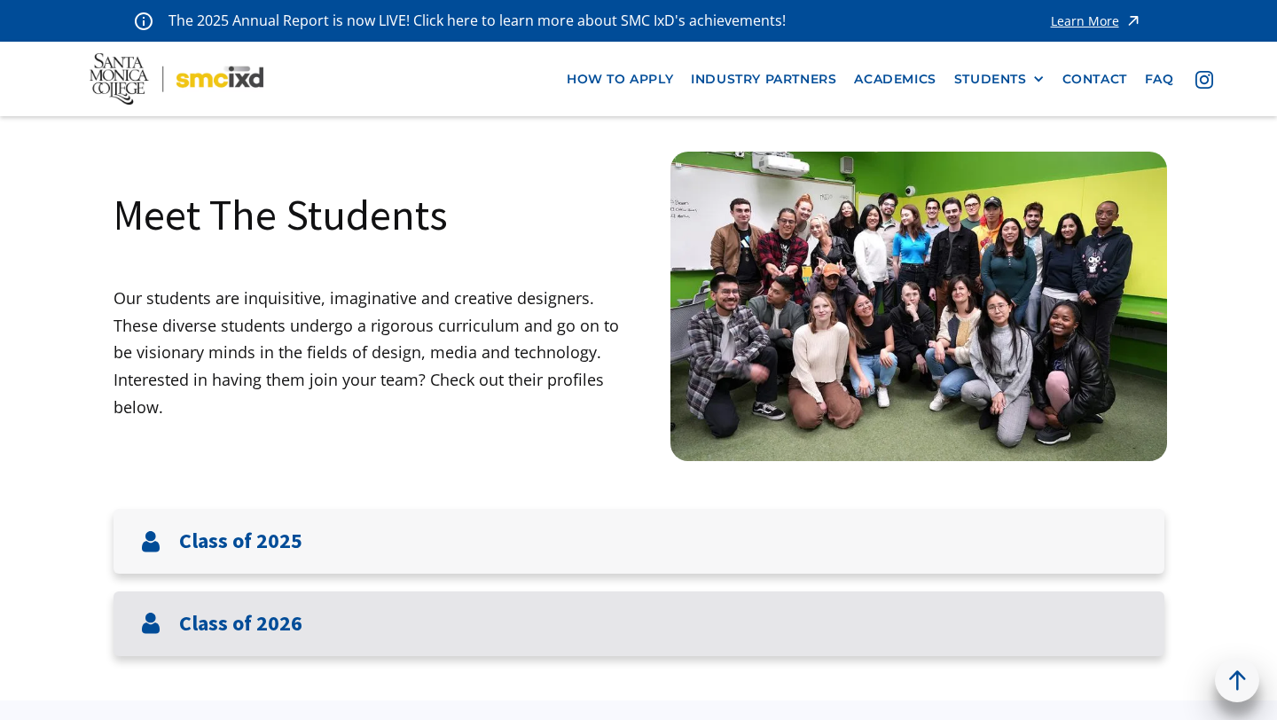
click at [340, 629] on div "Class of 2026" at bounding box center [638, 623] width 1051 height 65
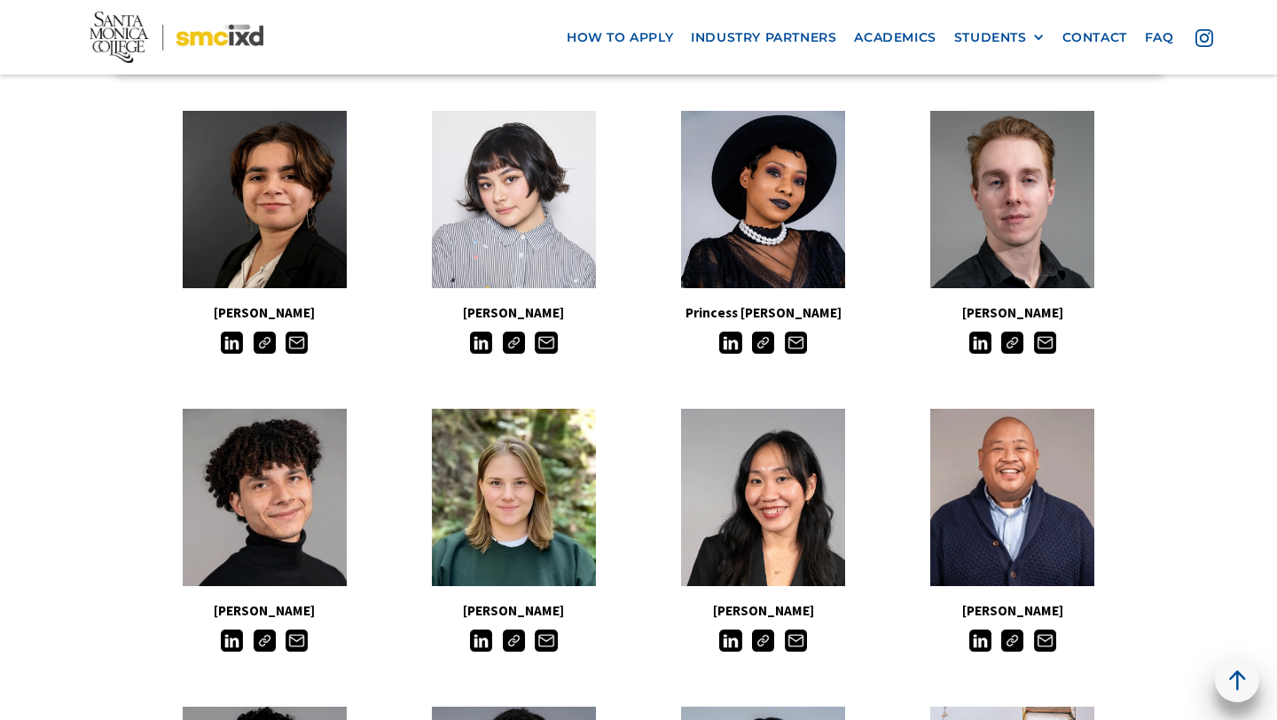
scroll to position [586, 0]
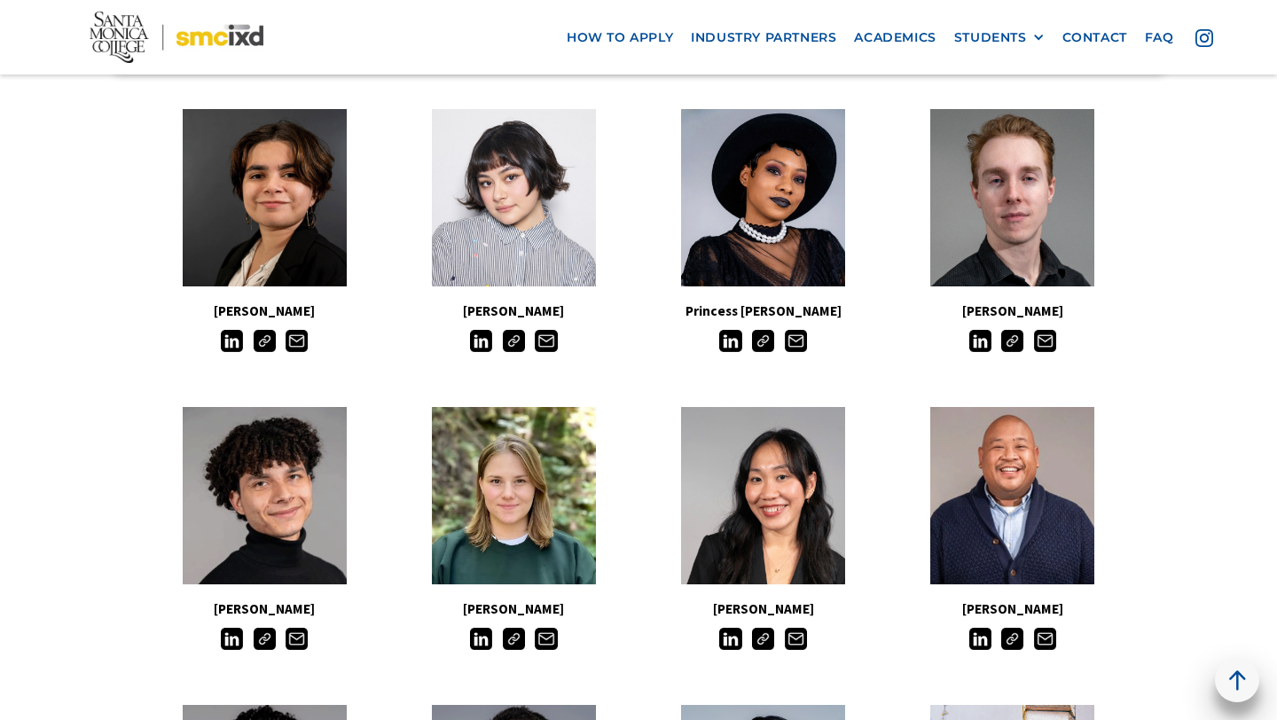
click at [768, 343] on img at bounding box center [763, 341] width 22 height 22
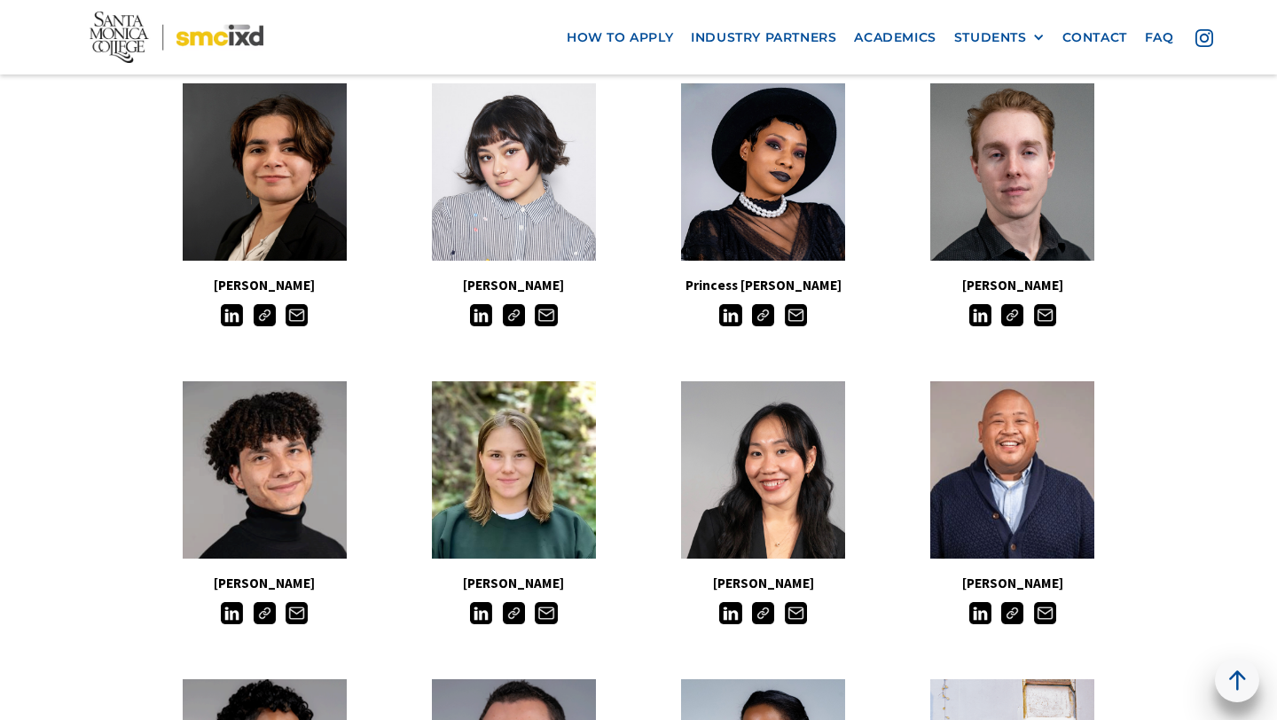
scroll to position [480, 0]
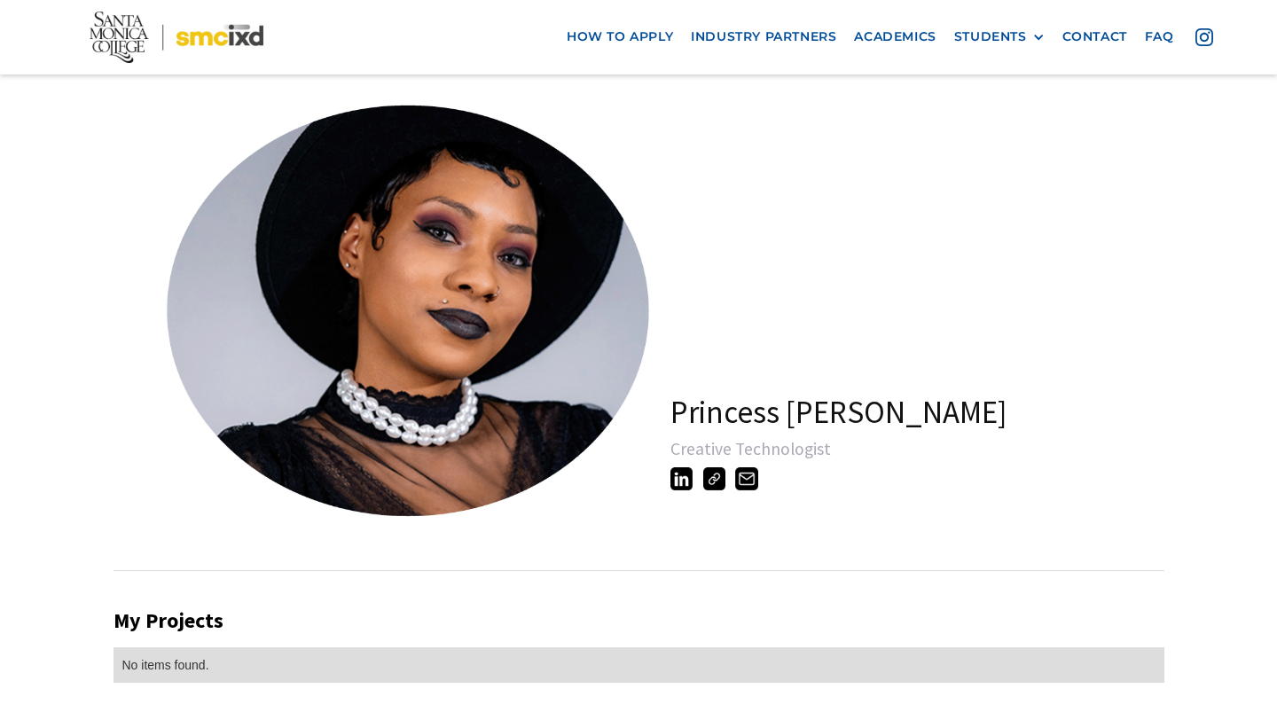
click at [719, 482] on img at bounding box center [714, 478] width 22 height 22
